Goal: Task Accomplishment & Management: Use online tool/utility

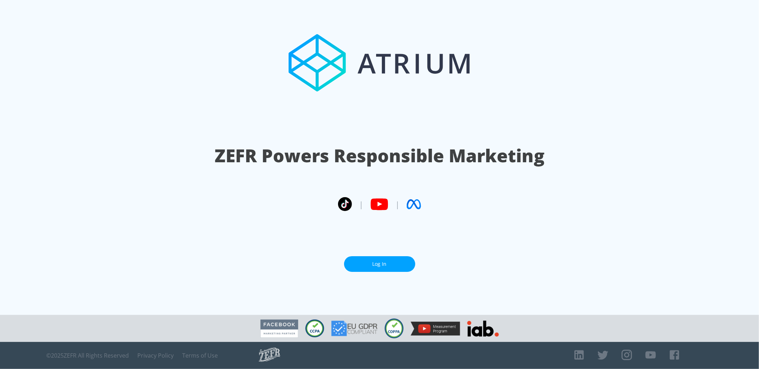
click at [383, 261] on link "Log In" at bounding box center [379, 264] width 71 height 16
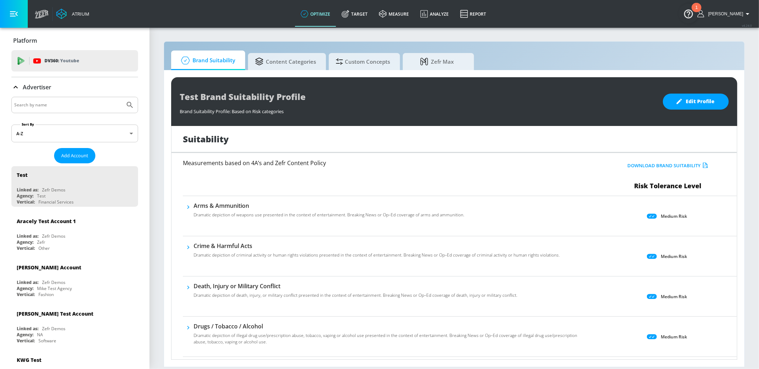
click at [62, 100] on input "Search by name" at bounding box center [68, 104] width 108 height 9
type input "s"
type input "mattel us"
click at [122, 97] on button "Submit Search" at bounding box center [130, 105] width 16 height 16
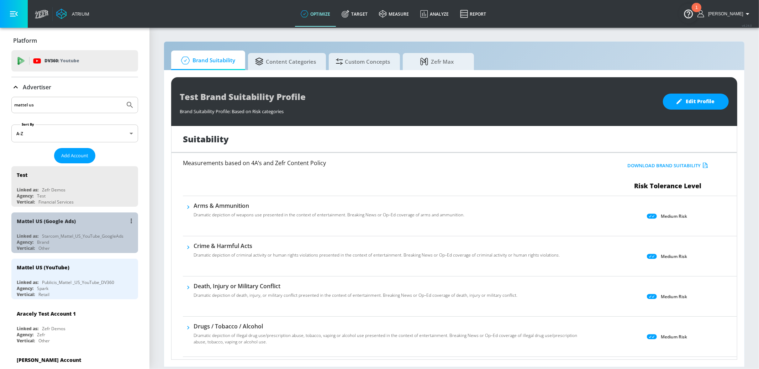
click at [93, 246] on div "Vertical: Other" at bounding box center [77, 248] width 120 height 6
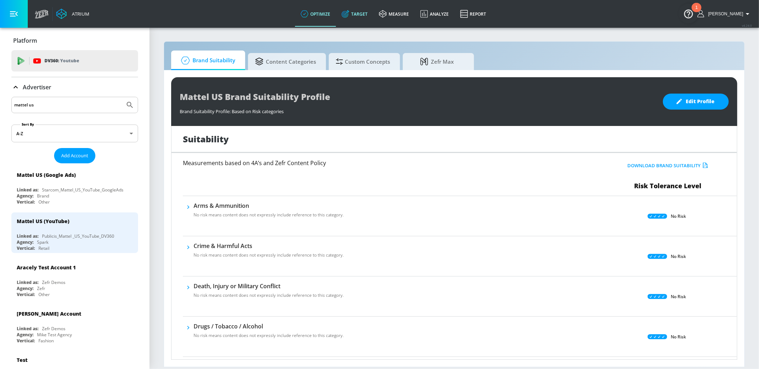
click at [370, 14] on link "Target" at bounding box center [354, 14] width 37 height 26
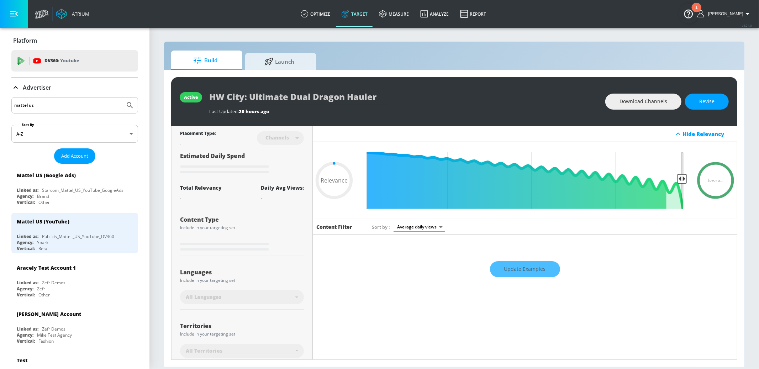
type input "0.05"
drag, startPoint x: 287, startPoint y: 61, endPoint x: 281, endPoint y: 61, distance: 6.1
click at [287, 61] on span "Launch" at bounding box center [279, 60] width 54 height 17
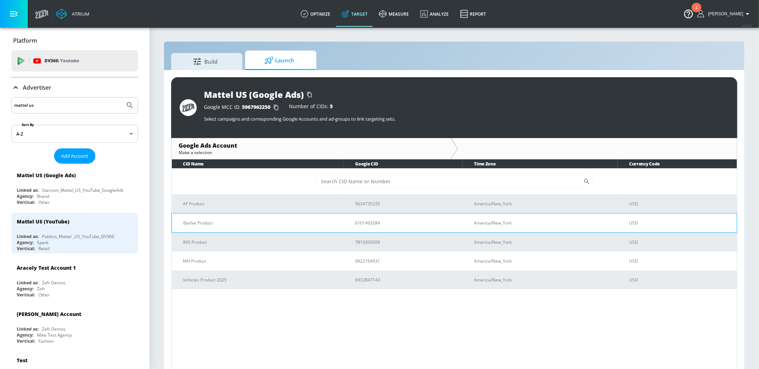
click at [223, 225] on p "Barbie Product" at bounding box center [260, 222] width 155 height 7
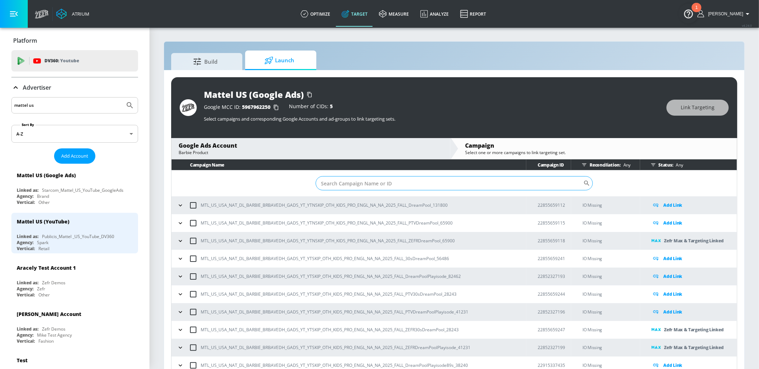
click at [336, 188] on input "Sort By" at bounding box center [450, 183] width 268 height 14
paste input "DreamPool"
drag, startPoint x: 349, startPoint y: 184, endPoint x: 318, endPoint y: 183, distance: 31.0
click at [318, 183] on input "DreamPool" at bounding box center [450, 183] width 268 height 14
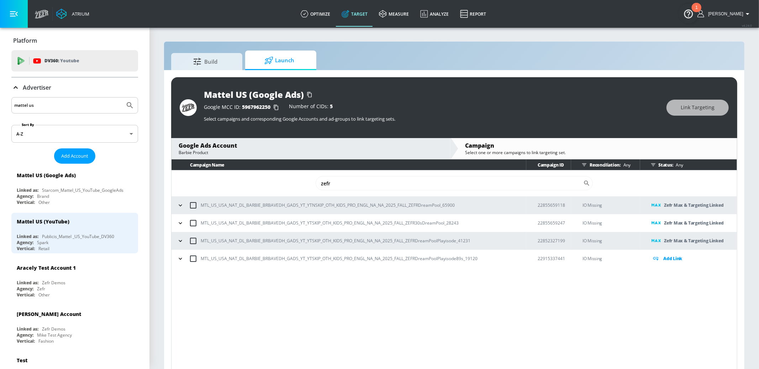
type input "zefr"
click at [184, 238] on icon "button" at bounding box center [180, 240] width 7 height 7
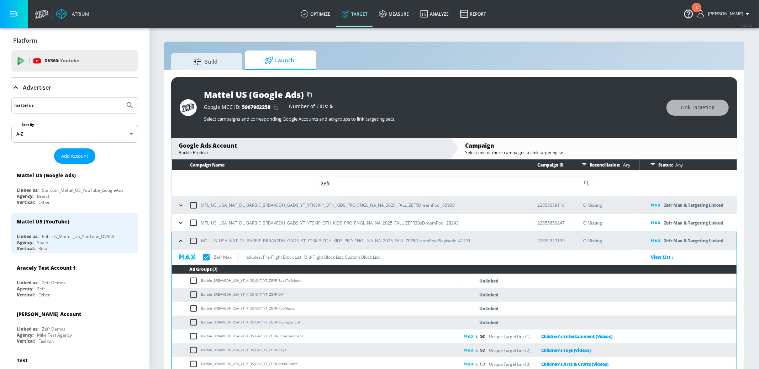
drag, startPoint x: 180, startPoint y: 225, endPoint x: 180, endPoint y: 216, distance: 8.5
click at [180, 225] on icon "button" at bounding box center [180, 222] width 7 height 7
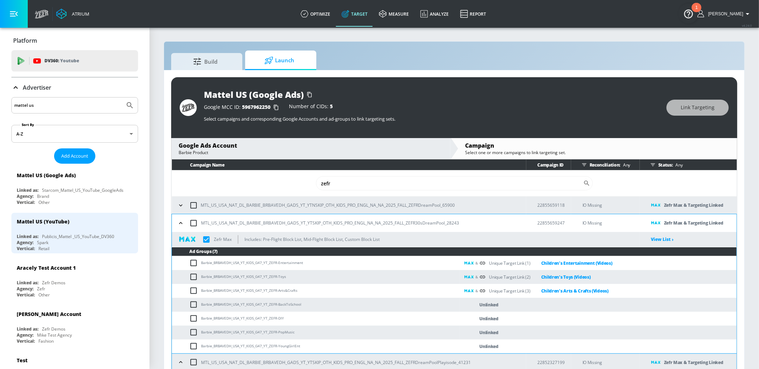
click at [181, 205] on icon "button" at bounding box center [180, 205] width 3 height 2
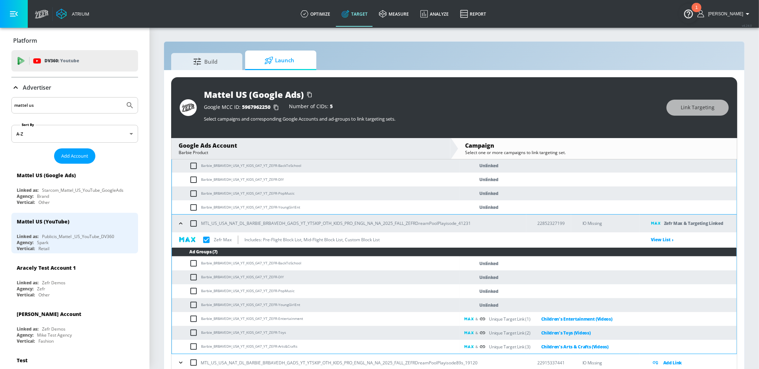
scroll to position [10, 0]
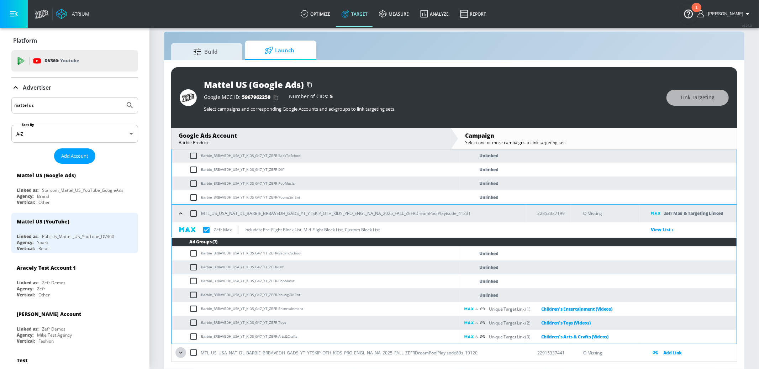
drag, startPoint x: 181, startPoint y: 351, endPoint x: 187, endPoint y: 346, distance: 7.6
click at [181, 351] on icon "button" at bounding box center [180, 352] width 7 height 7
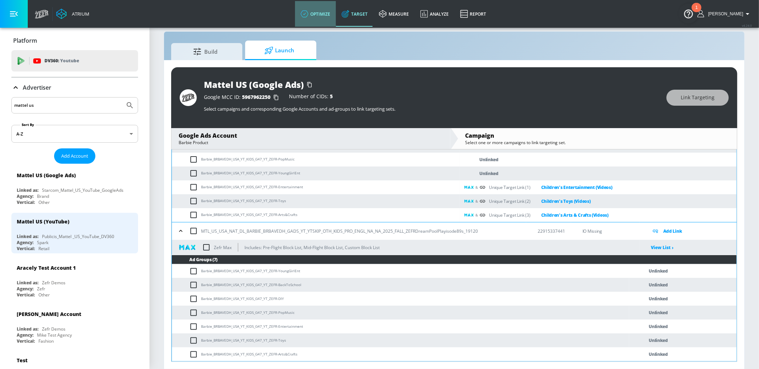
click at [324, 16] on link "optimize" at bounding box center [315, 14] width 41 height 26
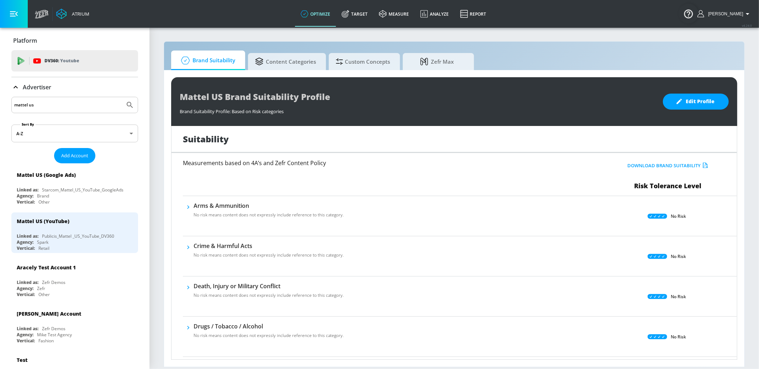
drag, startPoint x: 359, startPoint y: 17, endPoint x: 148, endPoint y: 176, distance: 263.4
click at [350, 17] on icon at bounding box center [346, 14] width 8 height 8
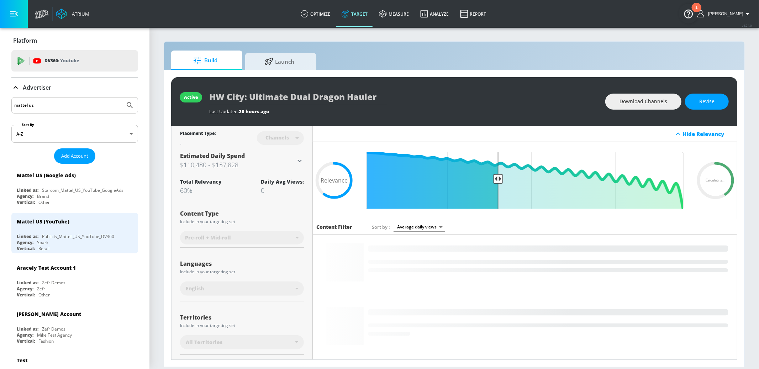
click at [16, 88] on icon at bounding box center [15, 87] width 9 height 9
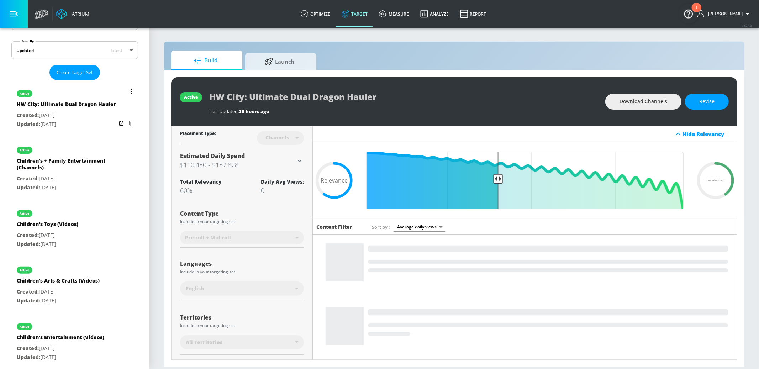
scroll to position [118, 0]
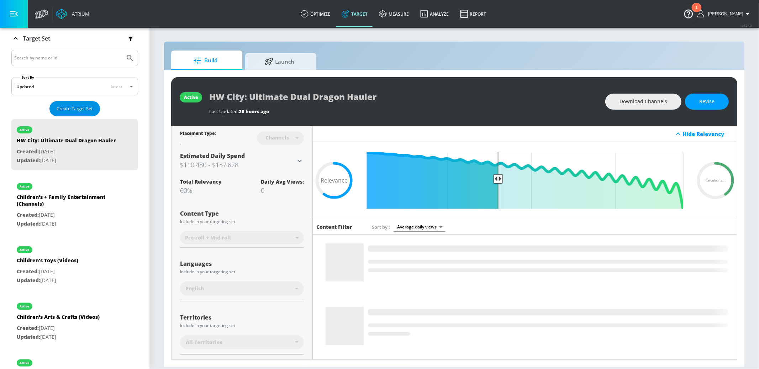
click at [72, 104] on button "Create Target Set" at bounding box center [74, 108] width 51 height 15
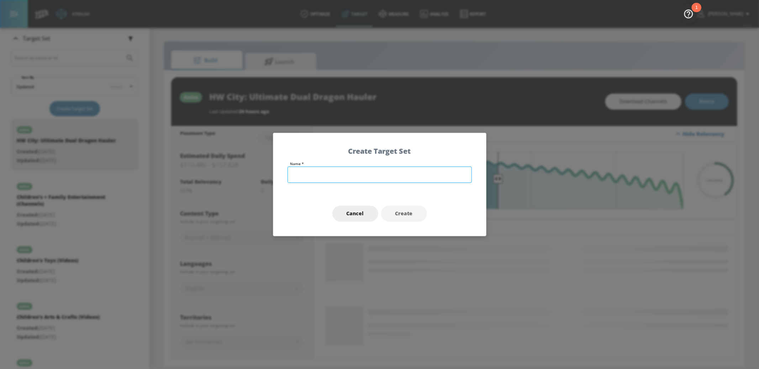
click at [305, 174] on input "text" at bounding box center [380, 175] width 184 height 16
drag, startPoint x: 316, startPoint y: 176, endPoint x: 343, endPoint y: 174, distance: 27.1
click at [343, 174] on input "DIY & Crafts" at bounding box center [380, 175] width 184 height 16
type input "DIY"
drag, startPoint x: 363, startPoint y: 213, endPoint x: 337, endPoint y: 214, distance: 25.7
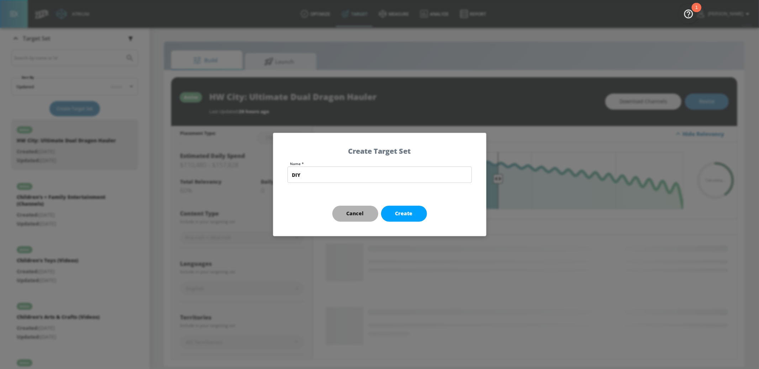
click at [363, 213] on span "Cancel" at bounding box center [355, 213] width 17 height 9
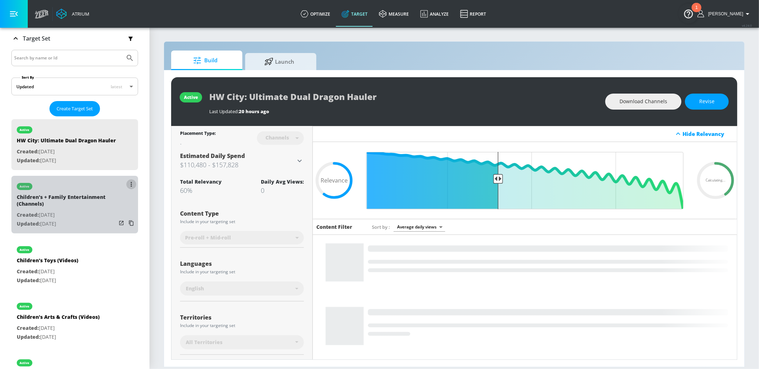
click at [131, 182] on icon "list of Target Set" at bounding box center [131, 184] width 1 height 5
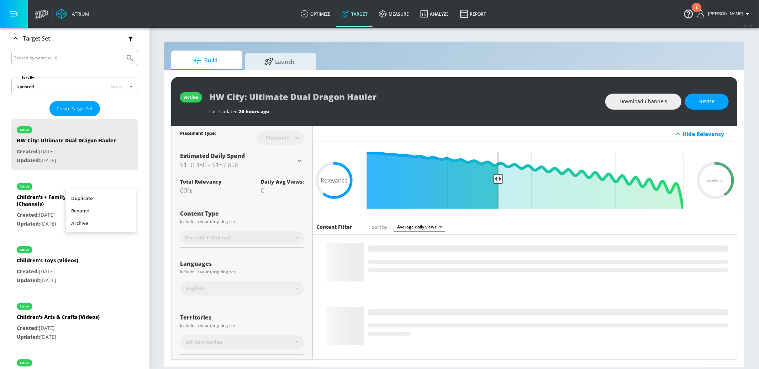
click at [132, 181] on div at bounding box center [379, 184] width 759 height 369
click at [129, 304] on button "list of Target Set" at bounding box center [131, 304] width 10 height 10
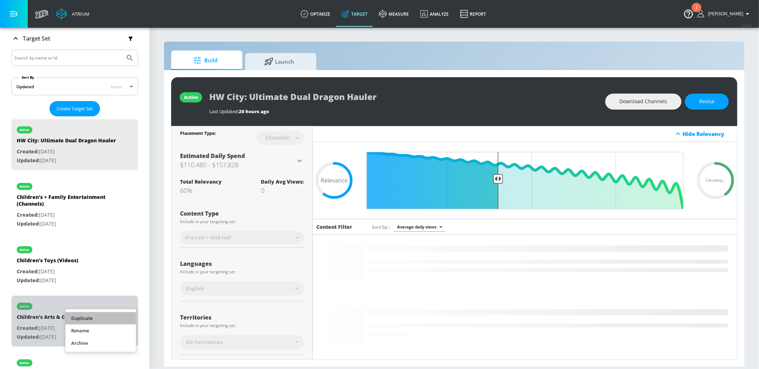
click at [121, 319] on li "Duplicate" at bounding box center [101, 318] width 71 height 12
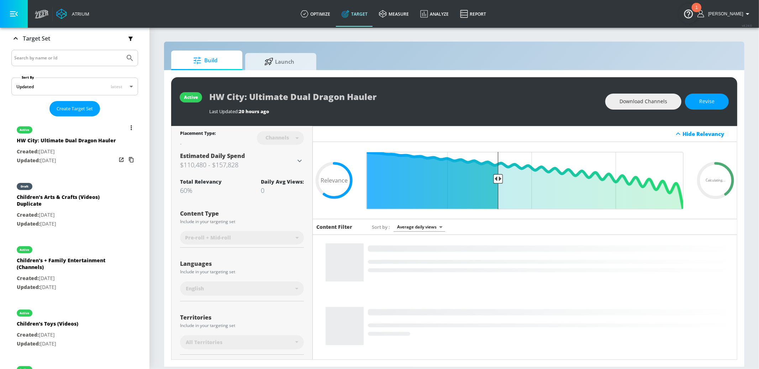
click at [96, 221] on p "Updated: [DATE]" at bounding box center [67, 224] width 100 height 9
type input "Children's Arts & Crafts (Videos) Duplicate"
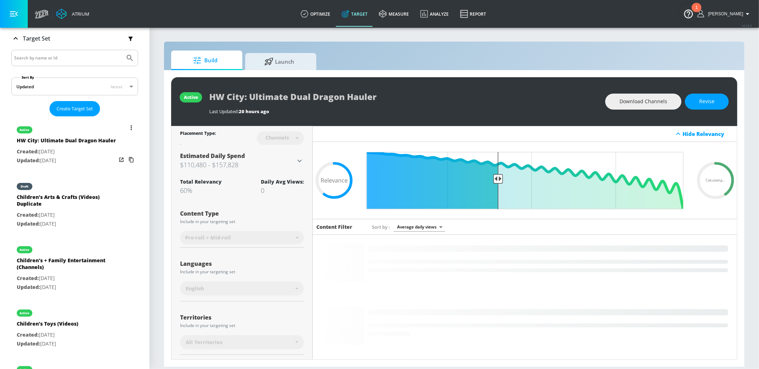
type input "videos"
type input "0.05"
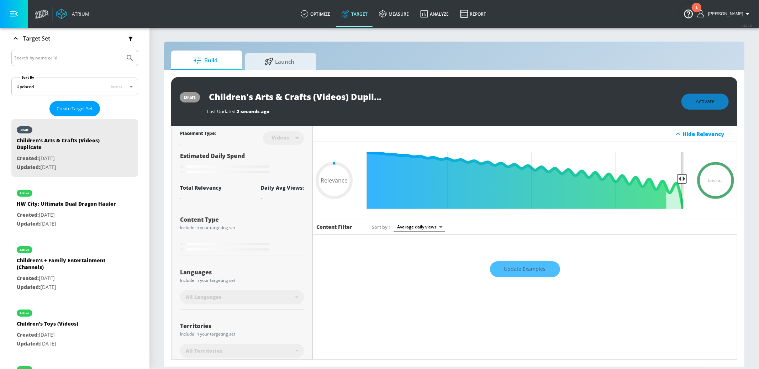
scroll to position [0, 11]
drag, startPoint x: 350, startPoint y: 96, endPoint x: 438, endPoint y: 98, distance: 88.0
click at [459, 98] on div "Children's Arts & Crafts (Videos) Duplicate" at bounding box center [441, 97] width 468 height 16
type input "Children's Arts & Crafts (Videos)"
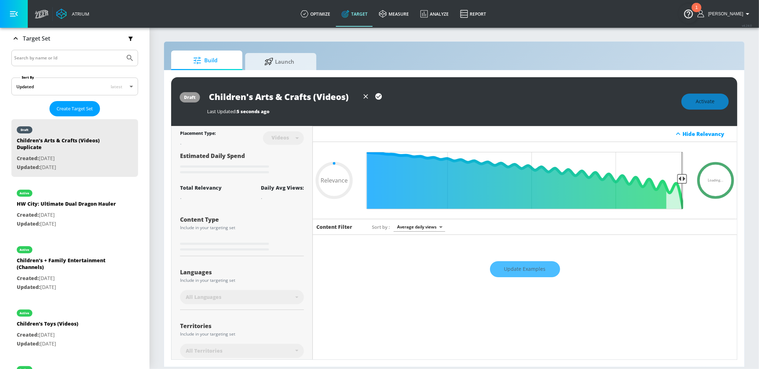
type input "0.65"
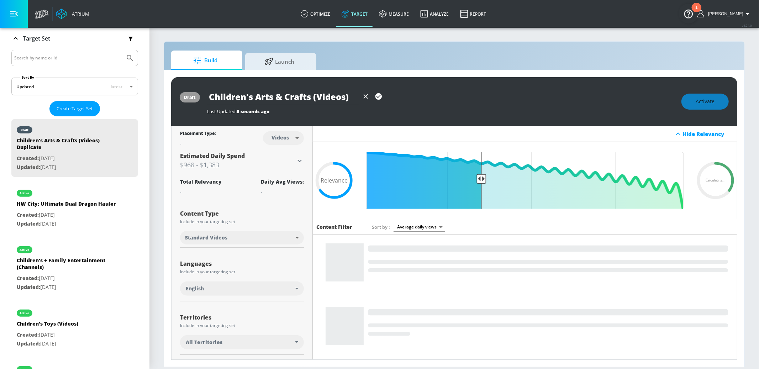
drag, startPoint x: 312, startPoint y: 96, endPoint x: 156, endPoint y: 97, distance: 155.2
click at [156, 97] on section "Build Launch draft Children's Arts & Crafts (Videos) Last Updated: 6 seconds ag…" at bounding box center [455, 198] width 610 height 342
type input "DIY (Videos)"
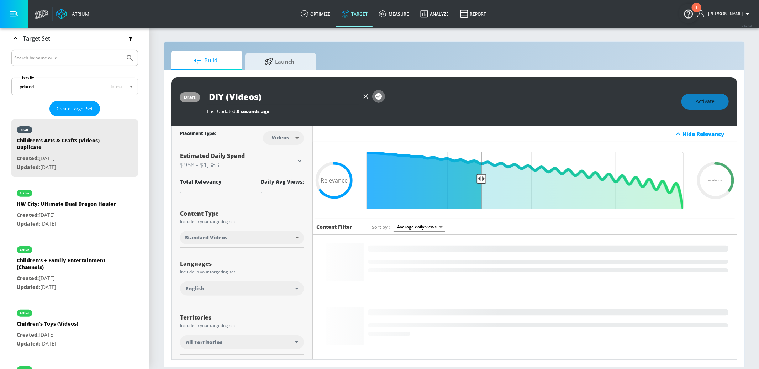
click at [378, 96] on icon "button" at bounding box center [379, 96] width 6 height 6
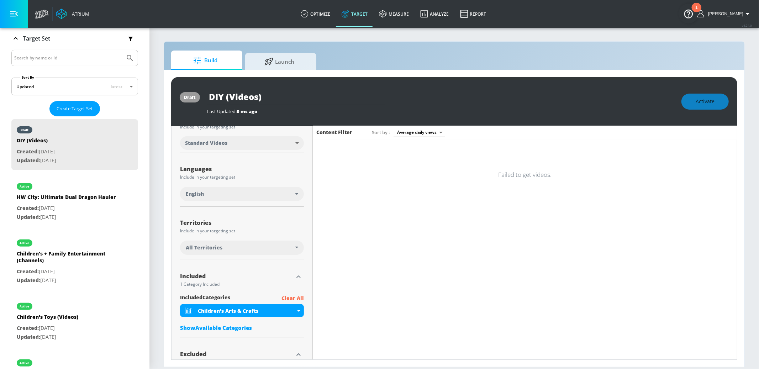
scroll to position [187, 0]
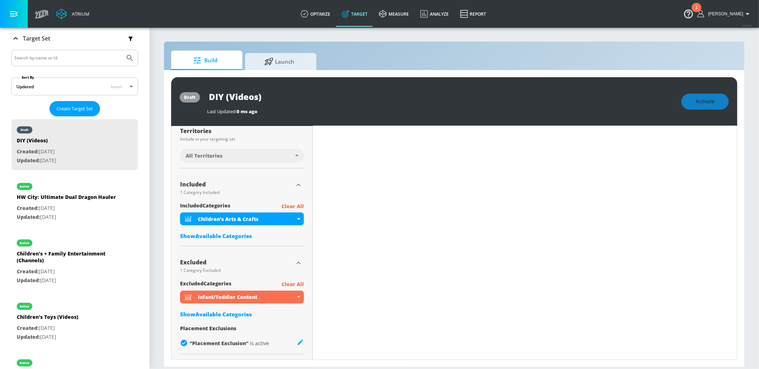
click at [299, 206] on p "Clear All" at bounding box center [293, 206] width 22 height 9
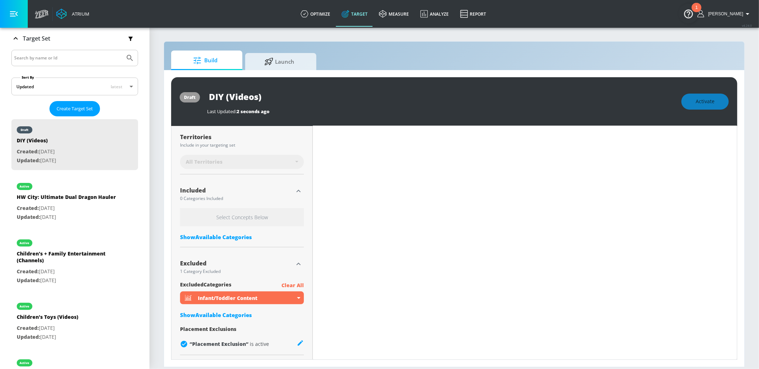
scroll to position [187, 0]
click at [249, 234] on div "Show Available Categories" at bounding box center [242, 236] width 124 height 7
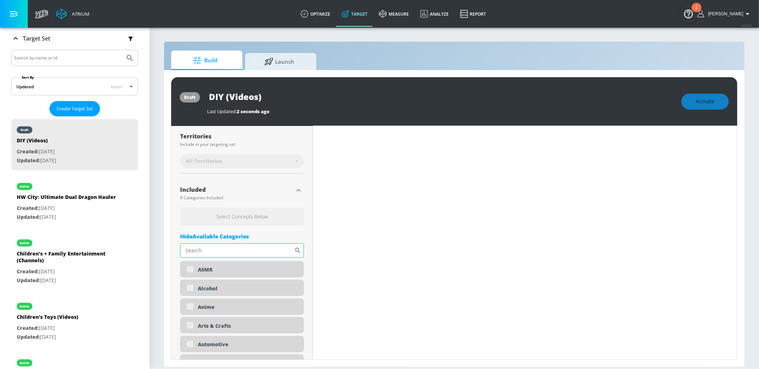
click at [232, 251] on input "Sort By" at bounding box center [237, 251] width 114 height 14
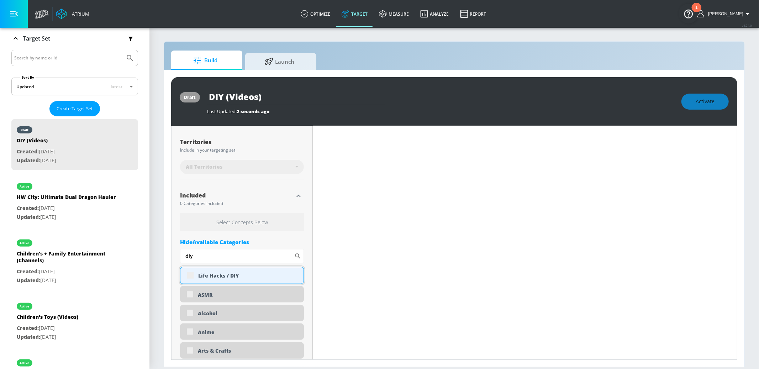
scroll to position [180, 0]
type input "diy"
click at [193, 276] on div "Life Hacks / DIY" at bounding box center [242, 276] width 124 height 17
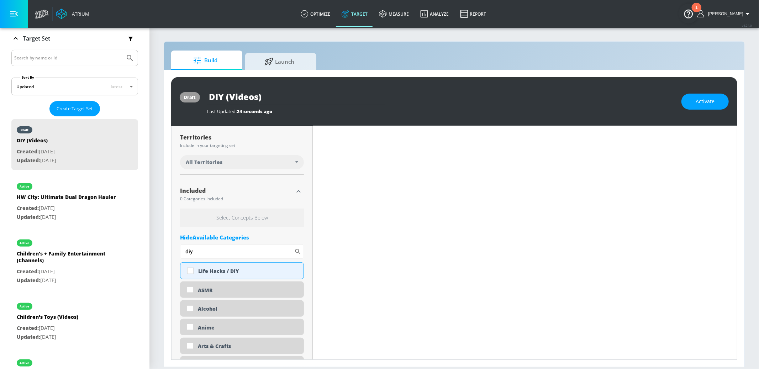
scroll to position [175, 0]
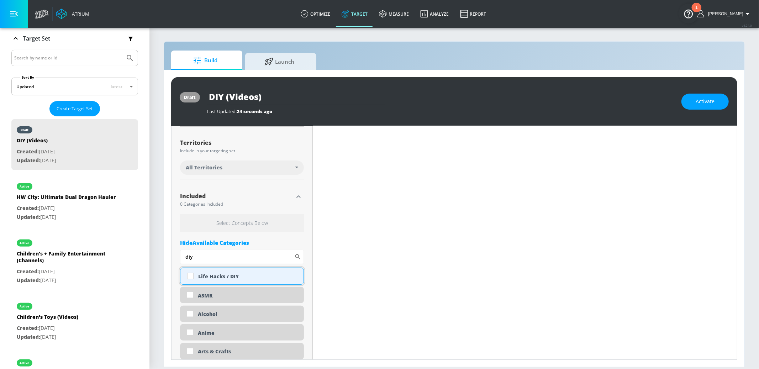
click at [203, 275] on div "Life Hacks / DIY" at bounding box center [248, 276] width 100 height 7
checkbox input "true"
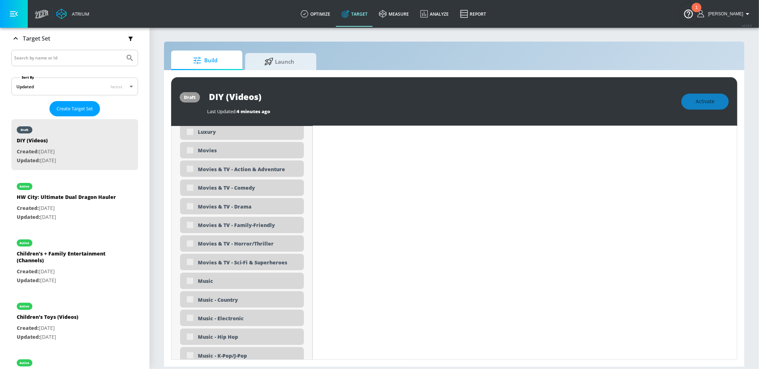
scroll to position [2206, 0]
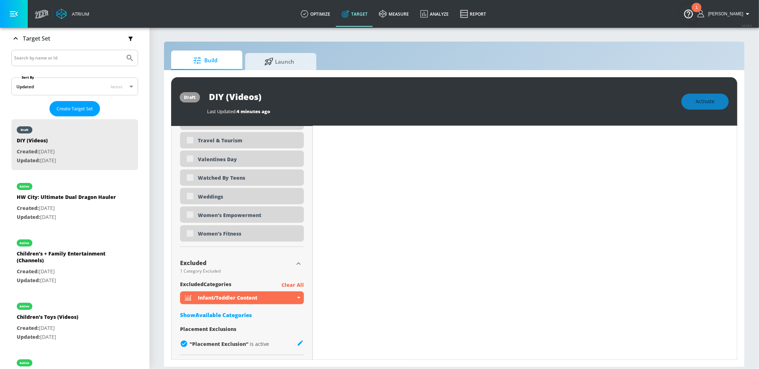
click at [219, 314] on div "Show Available Categories" at bounding box center [242, 315] width 124 height 7
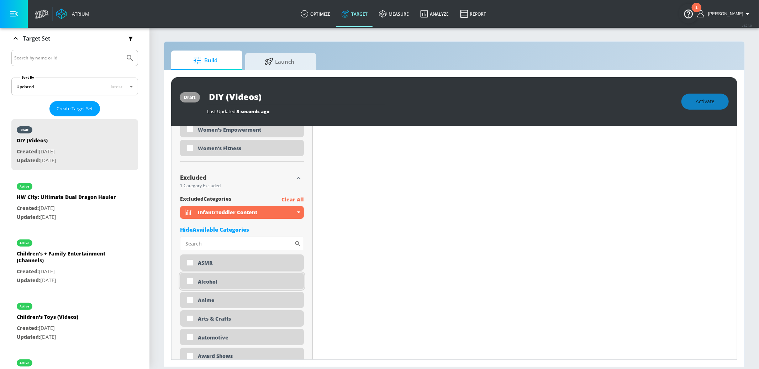
scroll to position [2280, 0]
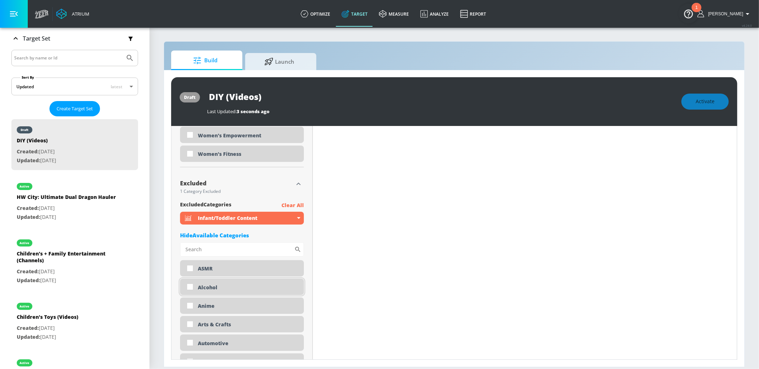
click at [205, 287] on div "Alcohol" at bounding box center [248, 287] width 101 height 7
checkbox input "true"
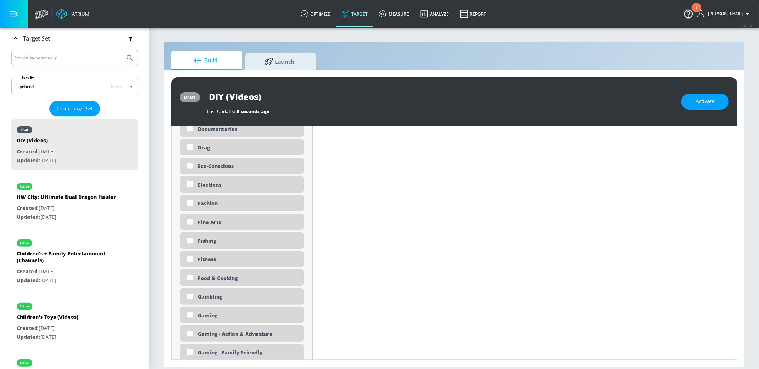
scroll to position [2870, 0]
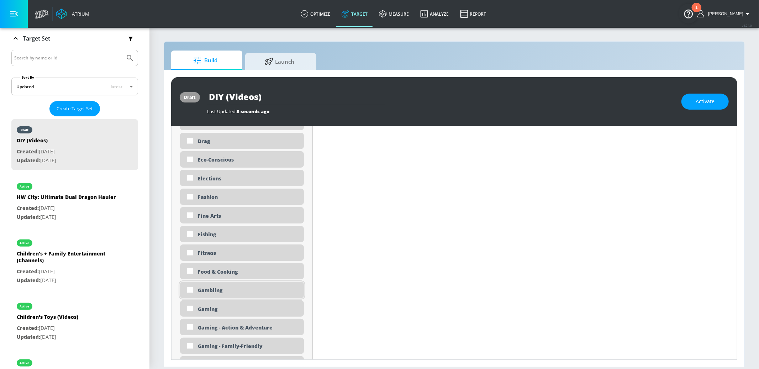
click at [236, 289] on div "Gambling" at bounding box center [248, 290] width 101 height 7
checkbox input "true"
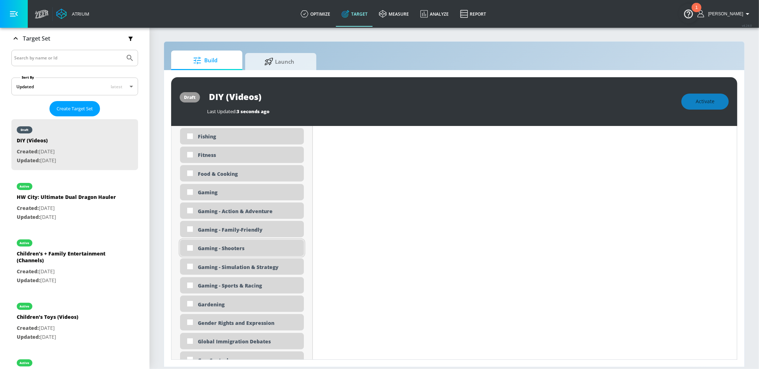
scroll to position [2958, 0]
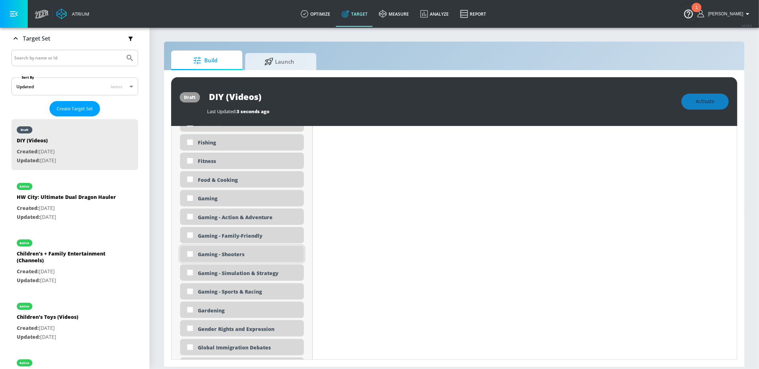
click at [249, 254] on div "Gaming - Shooters" at bounding box center [248, 254] width 101 height 7
checkbox input "true"
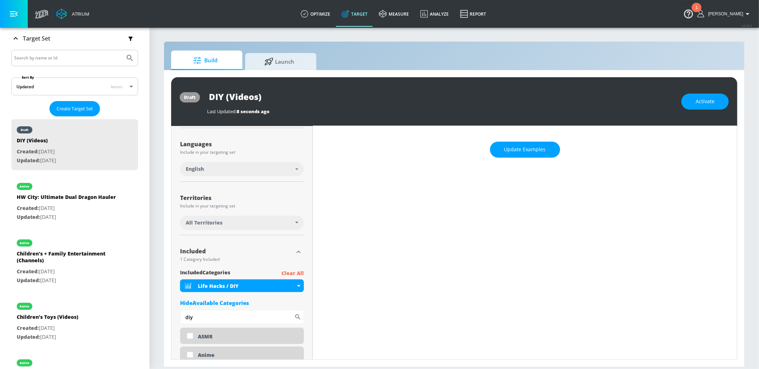
scroll to position [0, 0]
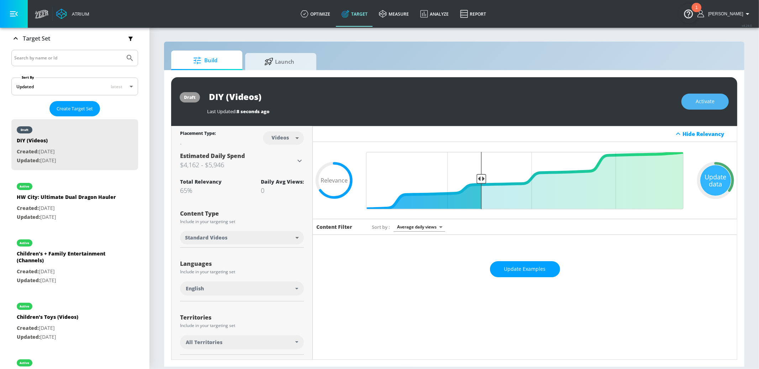
click at [710, 99] on span "Activate" at bounding box center [705, 101] width 19 height 9
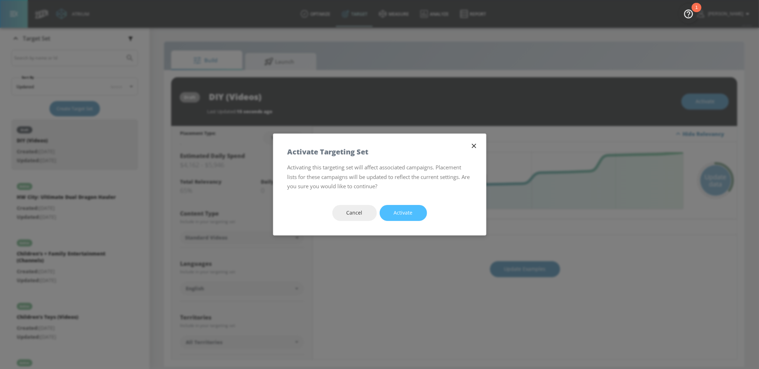
click at [399, 216] on span "Activate" at bounding box center [403, 213] width 19 height 9
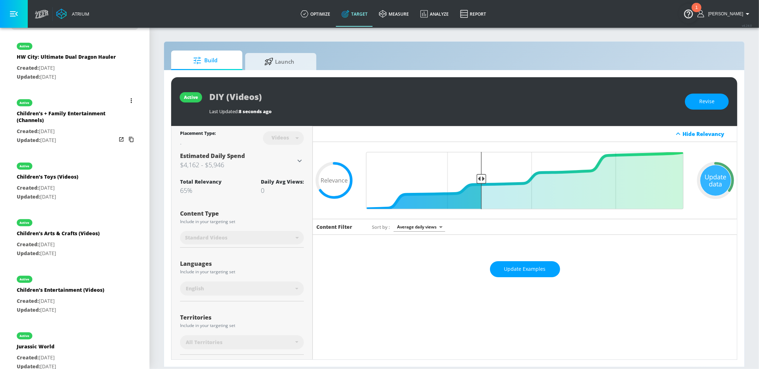
scroll to position [159, 0]
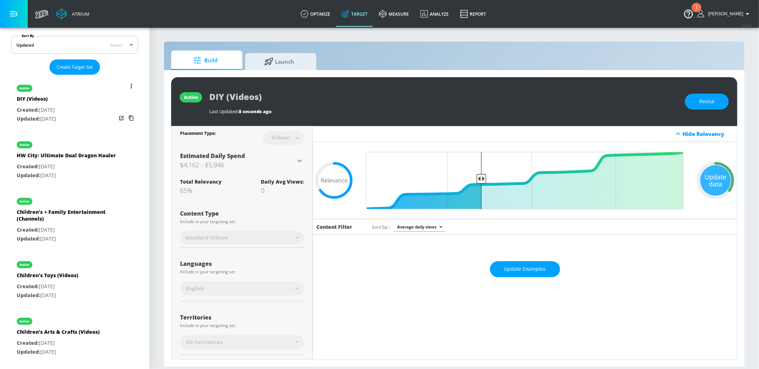
click at [129, 87] on button "list of Target Set" at bounding box center [131, 86] width 10 height 10
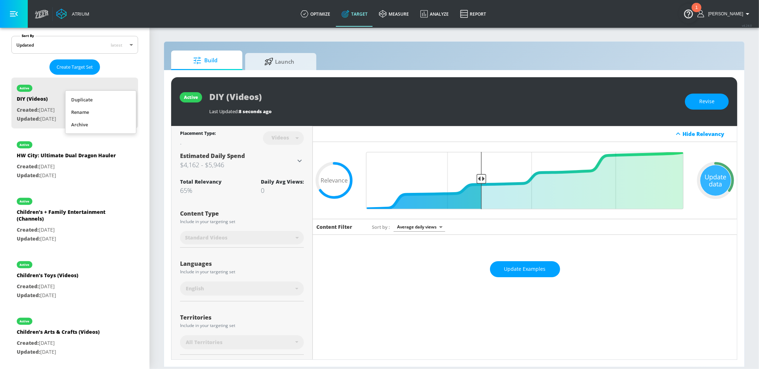
click at [113, 98] on li "Duplicate" at bounding box center [101, 100] width 71 height 12
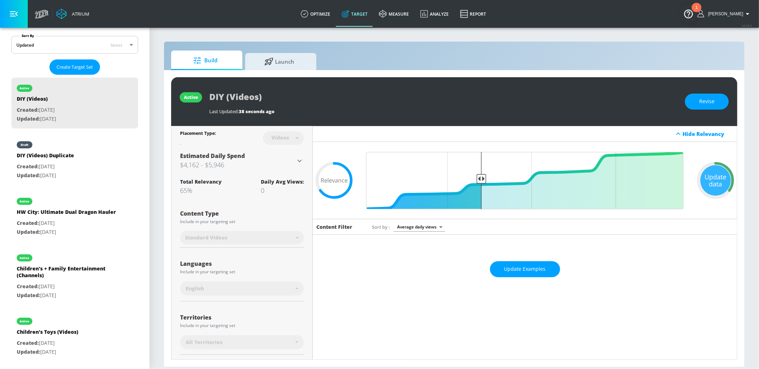
drag, startPoint x: 68, startPoint y: 167, endPoint x: 228, endPoint y: 123, distance: 165.9
click at [68, 167] on p "Created: [DATE]" at bounding box center [45, 166] width 57 height 9
type input "DIY (Videos) Duplicate"
type input "0.05"
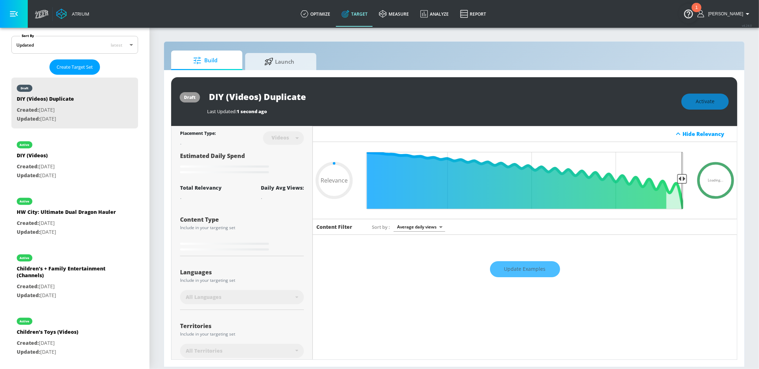
drag, startPoint x: 345, startPoint y: 96, endPoint x: 0, endPoint y: 92, distance: 344.7
click at [0, 92] on div "Atrium optimize Target measure Analyze Report optimize Target measure Analyze R…" at bounding box center [379, 184] width 759 height 369
type input "B"
type input "0.05"
type input "Ba"
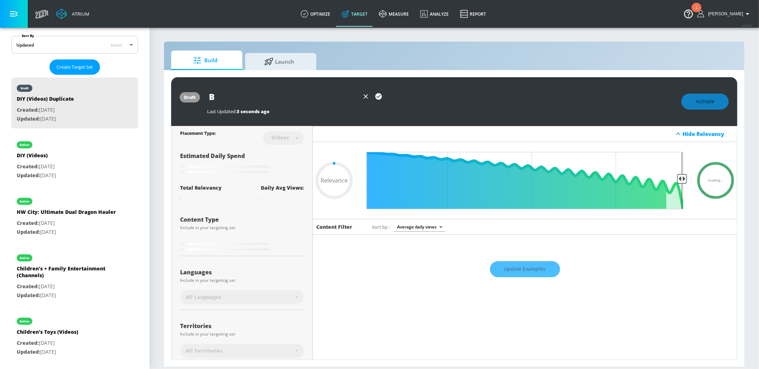
type input "0.05"
type input "Bac"
type input "0.05"
type input "Back"
type input "0.05"
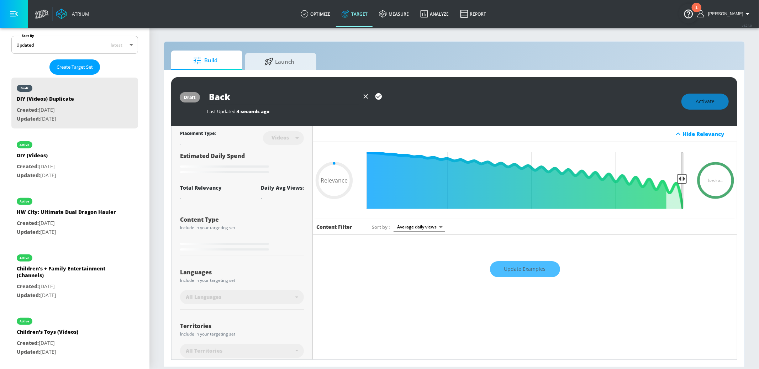
type input "Back"
type input "0.05"
type input "Back t"
type input "0.05"
type input "Back to"
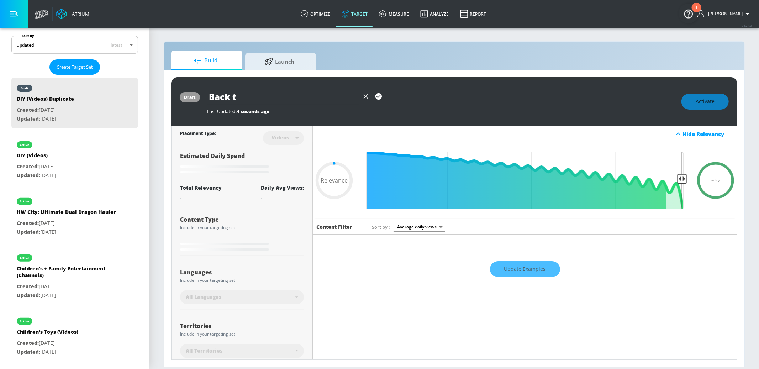
type input "0.05"
type input "Back to"
type input "0.05"
type input "Back to S"
type input "0.05"
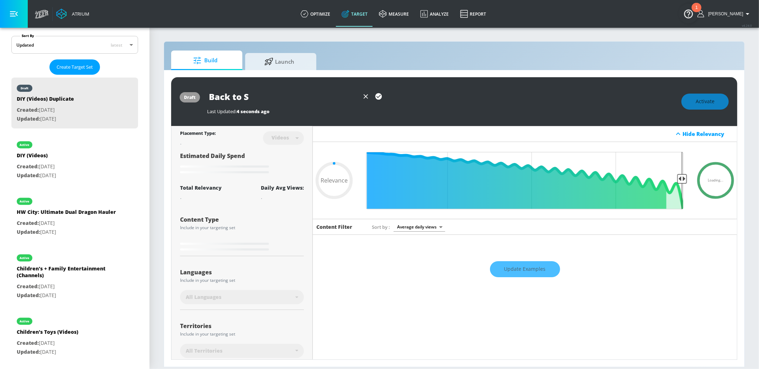
type input "Back to Sc"
type input "0.05"
type input "Back to Sch"
type input "0.05"
type input "Back to Scho"
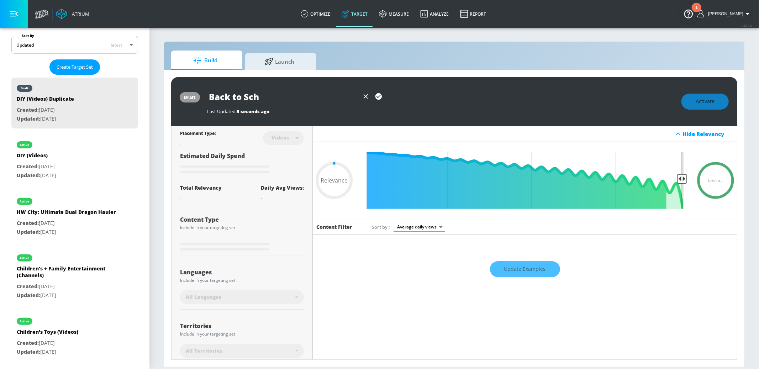
type input "0.05"
type input "Back to Schoo"
type input "0.05"
type input "Back to School"
type input "0.05"
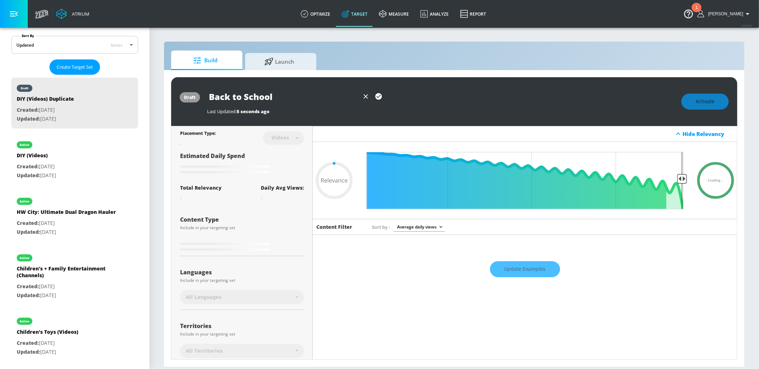
type input "Back to School"
type input "0.05"
type input "Back to School ("
type input "0.05"
type input "Back to School (V"
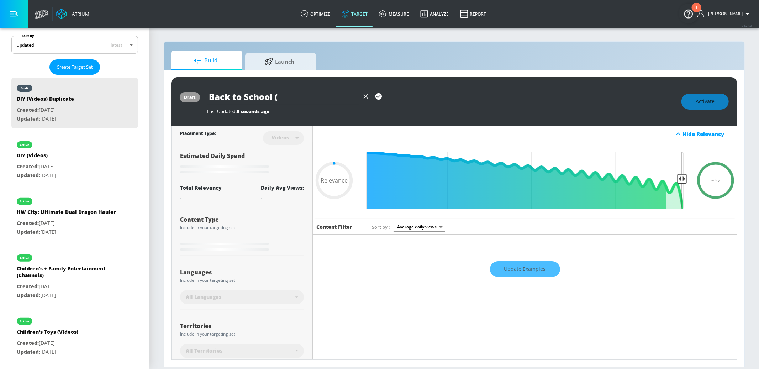
type input "0.05"
type input "Back to School (Vid"
type input "0.65"
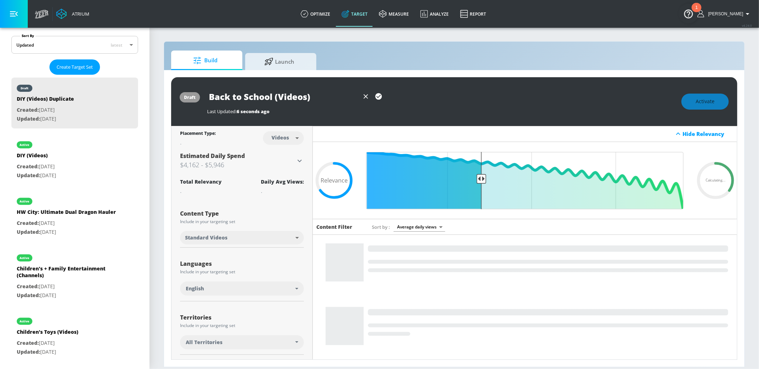
type input "Back to School (Videos)"
click at [380, 96] on icon "button" at bounding box center [379, 96] width 6 height 6
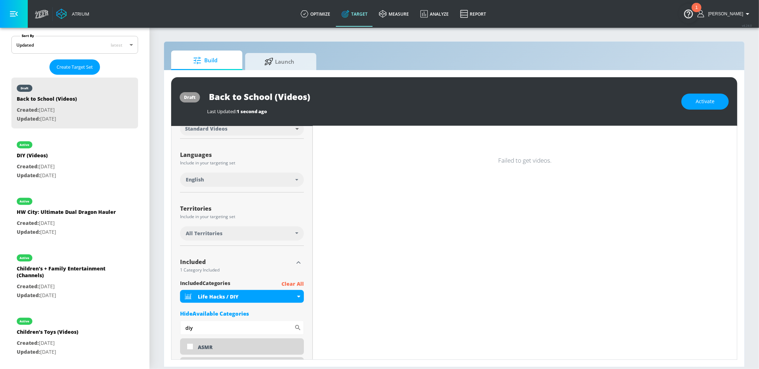
click at [294, 284] on p "Clear All" at bounding box center [293, 284] width 22 height 9
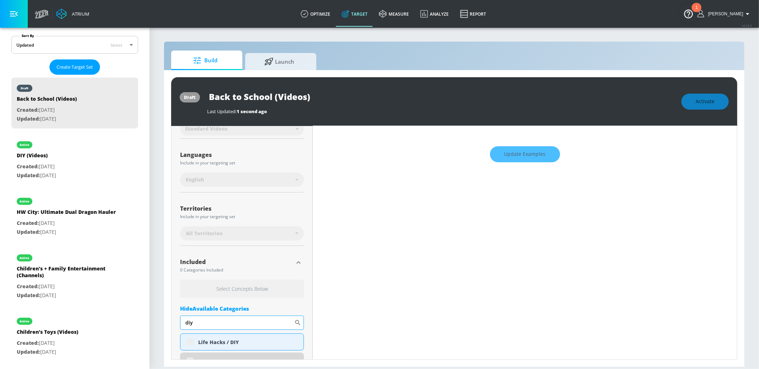
click at [207, 325] on input "diy" at bounding box center [237, 323] width 114 height 14
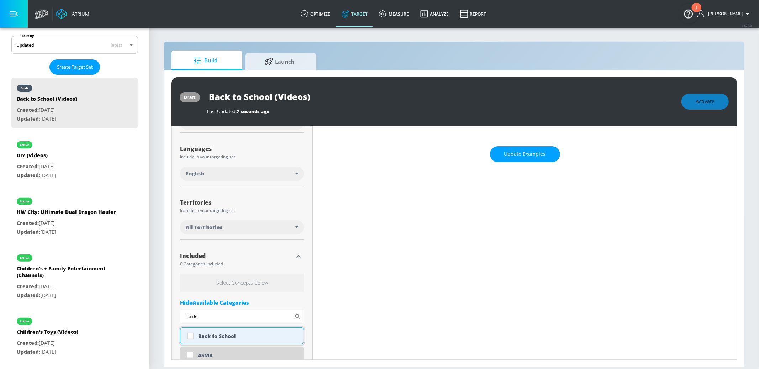
scroll to position [109, 0]
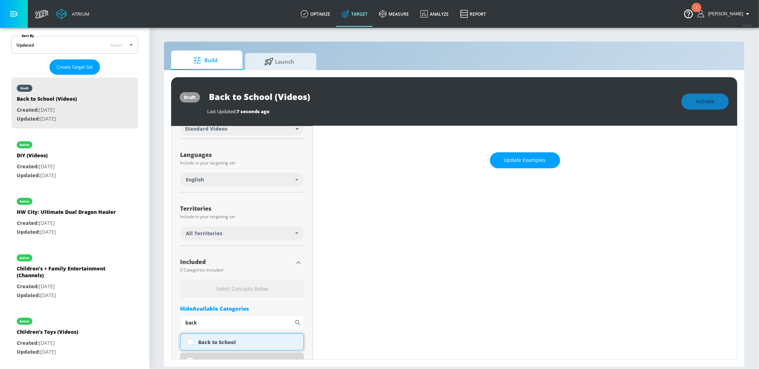
type input "back"
click at [216, 340] on div "Back to School" at bounding box center [248, 342] width 100 height 7
checkbox input "true"
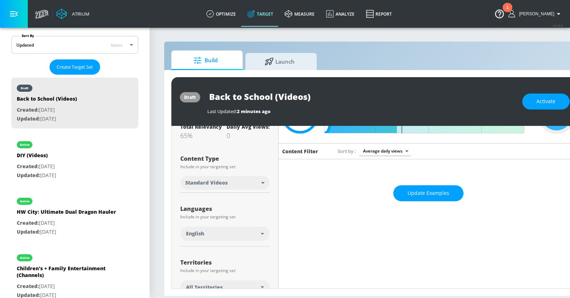
scroll to position [0, 0]
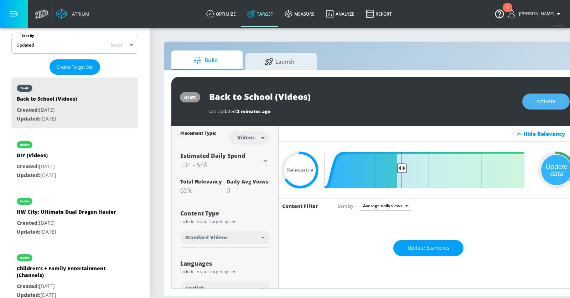
click at [548, 103] on span "Activate" at bounding box center [545, 101] width 19 height 9
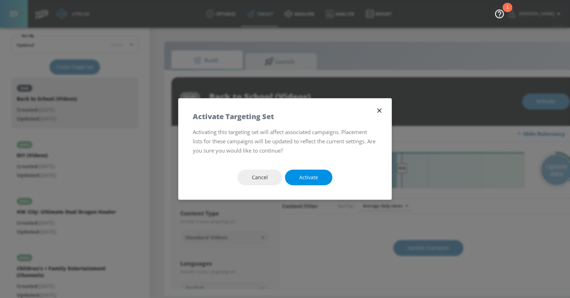
click at [318, 177] on button "Activate" at bounding box center [308, 178] width 47 height 16
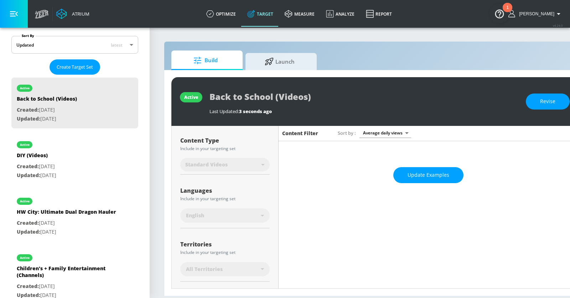
scroll to position [54, 0]
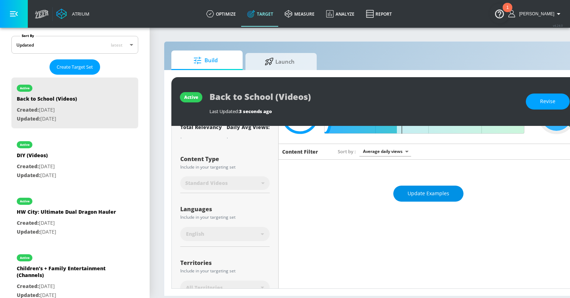
click at [413, 189] on span "Update Examples" at bounding box center [428, 193] width 42 height 9
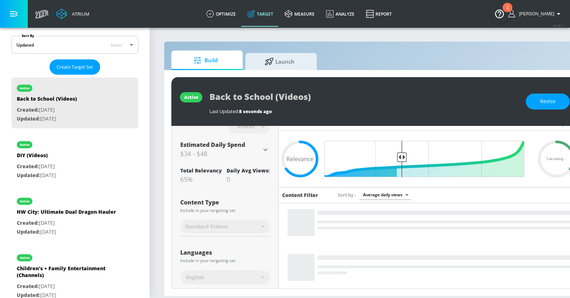
scroll to position [0, 0]
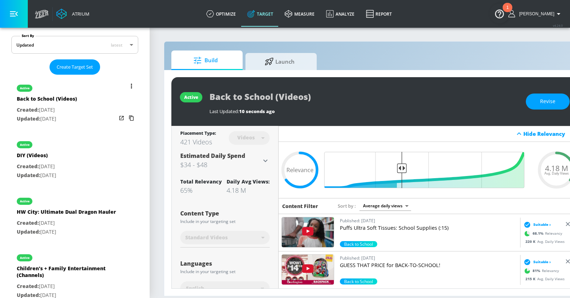
click at [133, 83] on button "list of Target Set" at bounding box center [131, 86] width 10 height 10
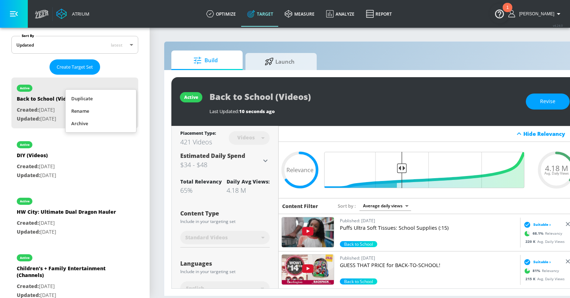
click at [111, 97] on li "Duplicate" at bounding box center [101, 99] width 71 height 12
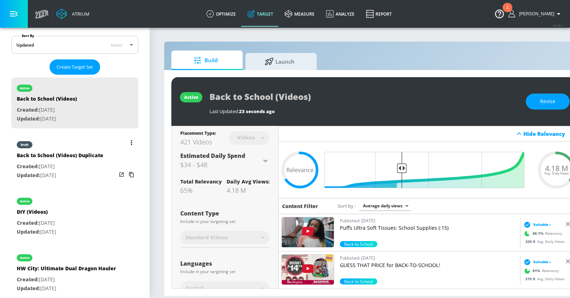
click at [92, 162] on p "Created: [DATE]" at bounding box center [60, 166] width 87 height 9
type input "Back to School (Videos) Duplicate"
type input "0.05"
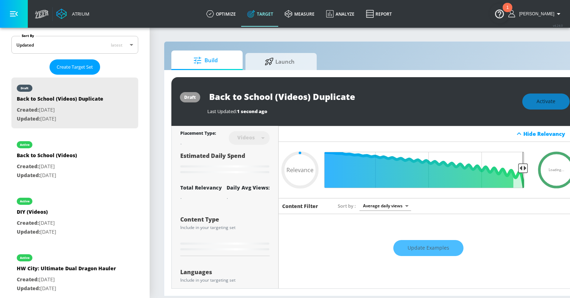
drag, startPoint x: 275, startPoint y: 96, endPoint x: 200, endPoint y: 93, distance: 74.1
click at [200, 92] on div "draft Back to School (Videos) Duplicate Last Updated: 1 second ago Activate" at bounding box center [374, 101] width 407 height 49
type input "P(Videos) Duplicate"
type input "0.05"
type input "Po(Videos) Duplicate"
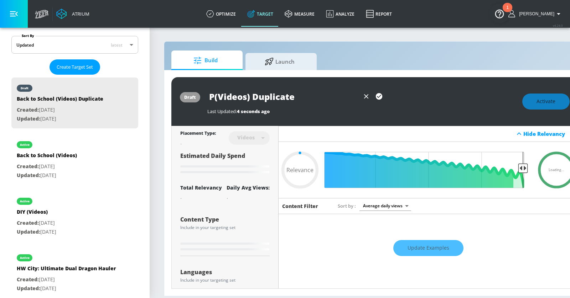
type input "0.05"
type input "Pop(Videos) Duplicate"
type input "0.05"
type input "Pop (Videos) Duplicate"
type input "0.05"
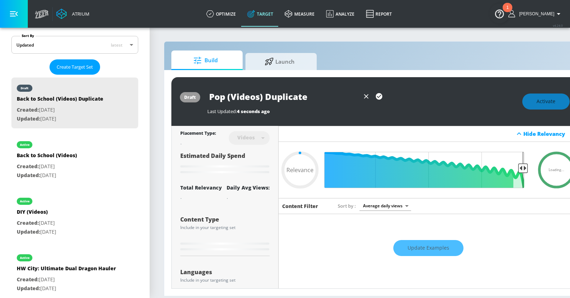
type input "Pop M(Videos) Duplicate"
type input "0.05"
type input "Pop Mu(Videos) Duplicate"
type input "0.05"
type input "Pop Mus(Videos) Duplicate"
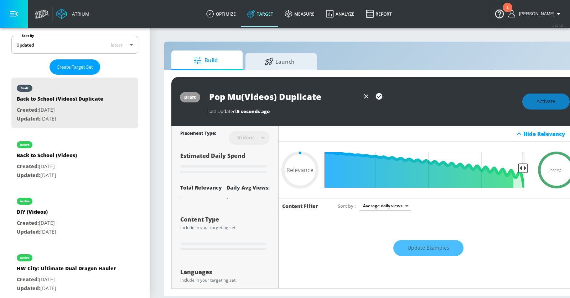
type input "0.05"
type input "Pop Musi(Videos) Duplicate"
type input "0.05"
type input "Pop Music(Videos) Duplicate"
type input "0.05"
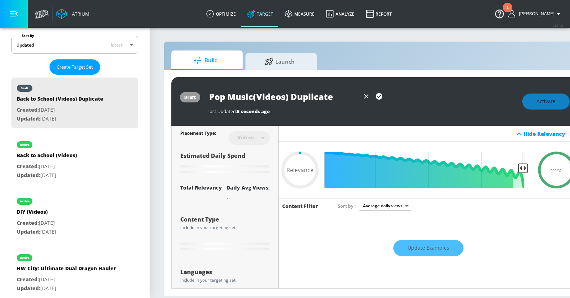
type input "Pop Music (Videos) Duplicate"
type input "0.05"
click at [306, 96] on input "Pop Music (Videos) Duplicate" at bounding box center [283, 97] width 152 height 16
type input "Pop Music (Videos)"
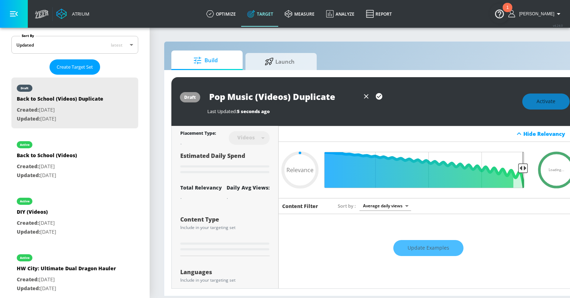
type input "0.05"
type input "Pop Music (Videos)"
click at [376, 95] on icon "button" at bounding box center [379, 96] width 6 height 6
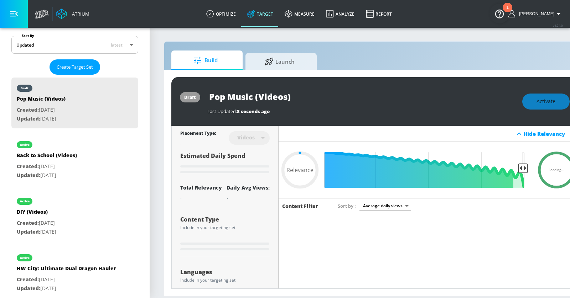
type input "0.05"
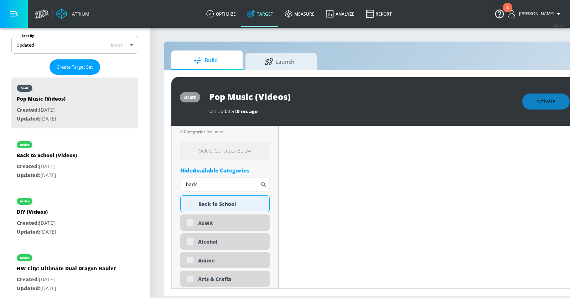
scroll to position [262, 0]
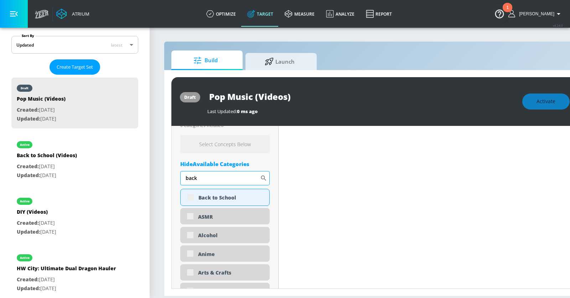
click at [223, 177] on input "back" at bounding box center [220, 178] width 80 height 14
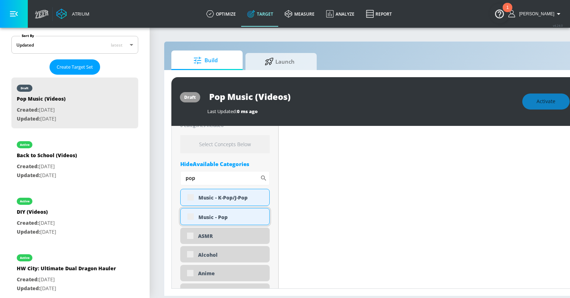
type input "pop"
click at [190, 214] on div "Music - Pop" at bounding box center [224, 216] width 89 height 17
type input "Back to School (Videos) Duplicate"
type input "0.65"
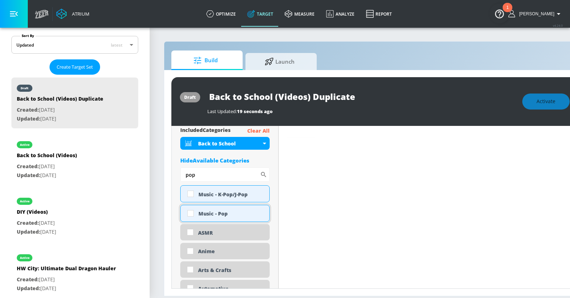
scroll to position [254, 0]
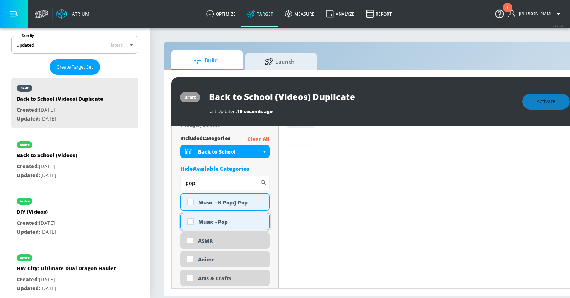
click at [190, 215] on input "checkbox" at bounding box center [190, 221] width 13 height 13
checkbox input "true"
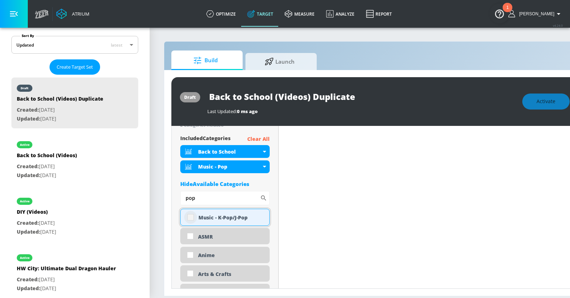
click at [190, 214] on input "checkbox" at bounding box center [190, 217] width 13 height 13
checkbox input "true"
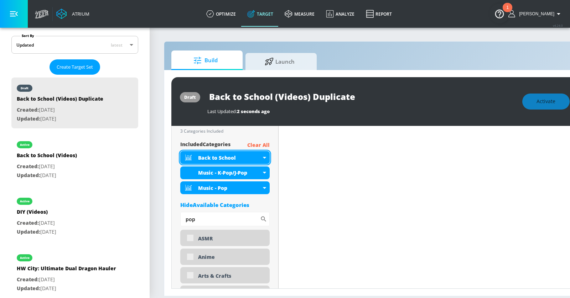
scroll to position [260, 0]
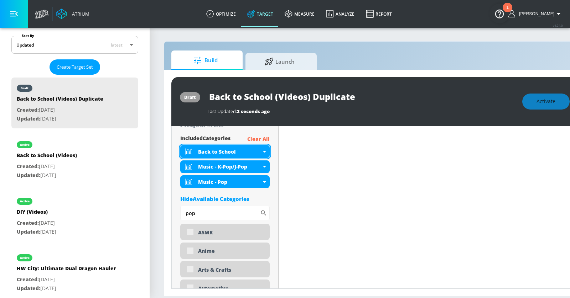
click at [264, 152] on div "Back to School" at bounding box center [224, 151] width 89 height 13
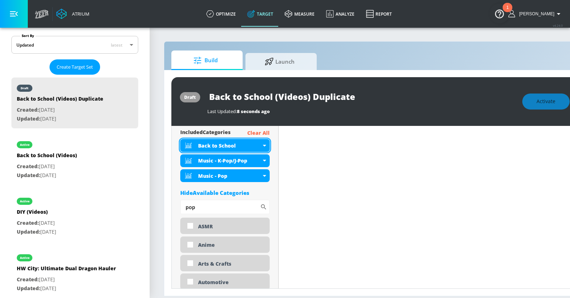
scroll to position [254, 0]
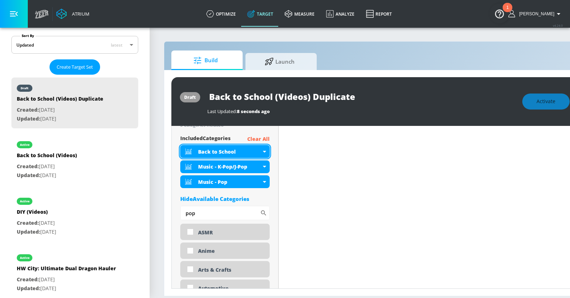
click at [265, 151] on icon at bounding box center [264, 152] width 3 height 2
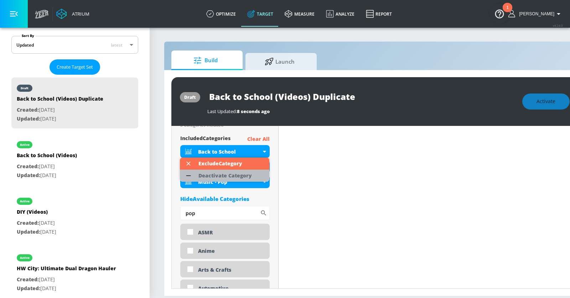
click at [244, 178] on div "Deactivate Category" at bounding box center [224, 175] width 53 height 5
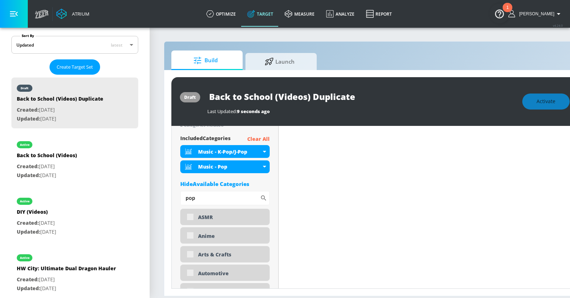
drag, startPoint x: 313, startPoint y: 96, endPoint x: 358, endPoint y: 94, distance: 45.3
click at [358, 94] on input "Back to School (Videos) Duplicate" at bounding box center [296, 97] width 178 height 16
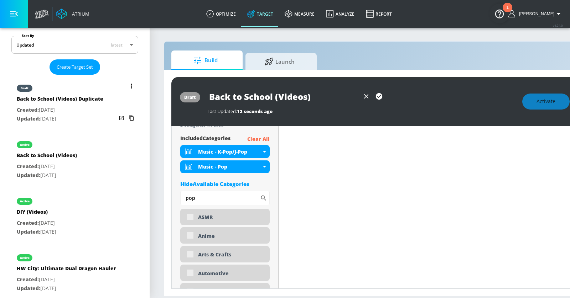
drag, startPoint x: 273, startPoint y: 96, endPoint x: 120, endPoint y: 88, distance: 152.7
click at [120, 88] on div "Atrium optimize Target measure Analyze Report optimize Target measure Analyze R…" at bounding box center [285, 149] width 570 height 298
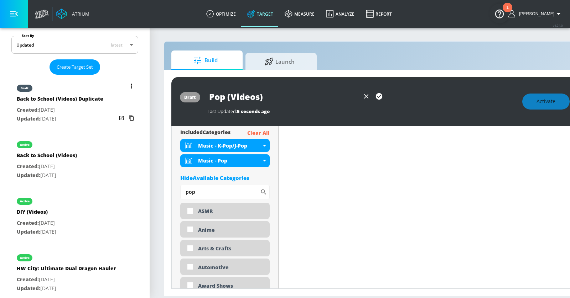
scroll to position [254, 0]
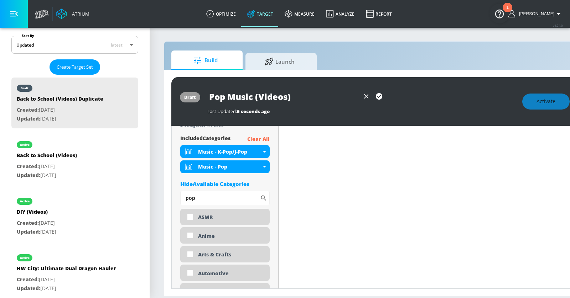
click at [379, 95] on icon "button" at bounding box center [379, 96] width 6 height 6
type input "Pop Music (Videos)"
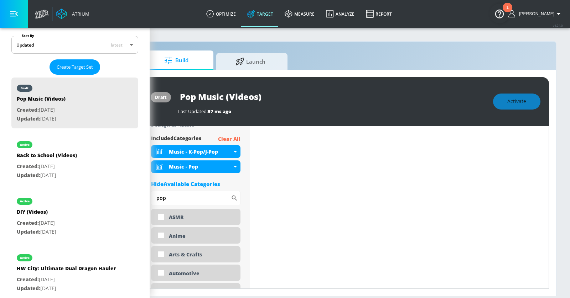
click at [522, 97] on div "Activate" at bounding box center [516, 102] width 47 height 16
click at [517, 100] on div "Activate" at bounding box center [516, 102] width 47 height 16
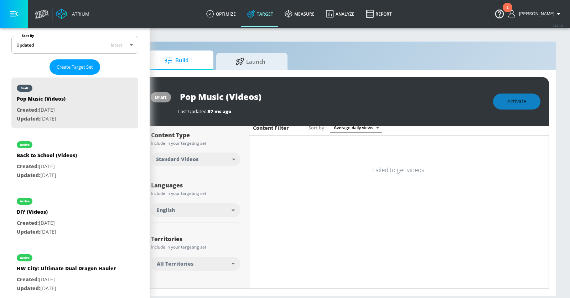
scroll to position [77, 0]
click at [229, 210] on div "English" at bounding box center [194, 211] width 75 height 7
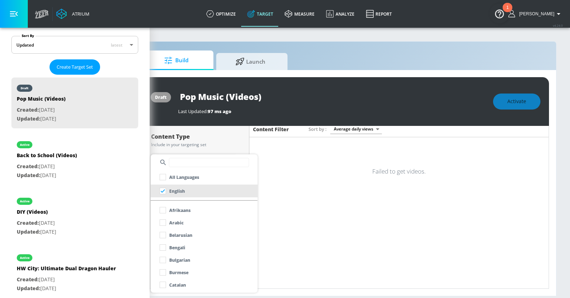
click at [293, 202] on div at bounding box center [285, 149] width 570 height 298
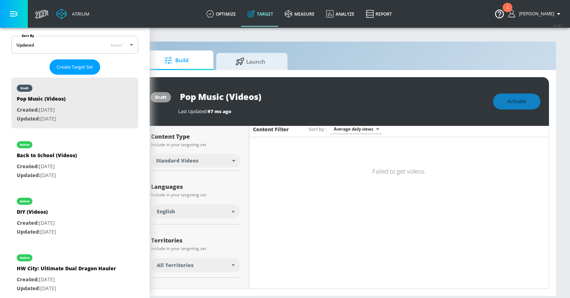
scroll to position [0, 0]
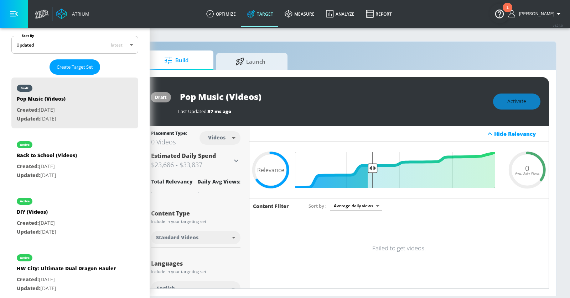
click at [509, 99] on div "Activate" at bounding box center [516, 102] width 47 height 16
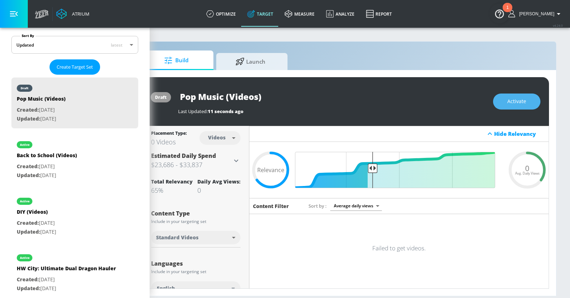
click at [507, 97] on span "Activate" at bounding box center [516, 101] width 19 height 9
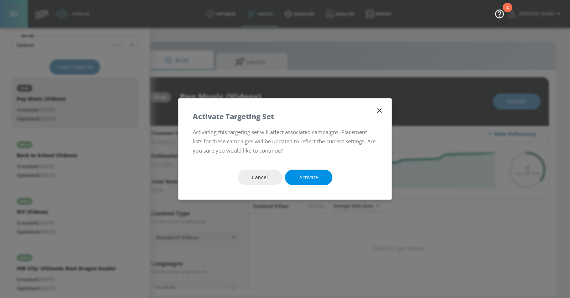
click at [309, 173] on span "Activate" at bounding box center [308, 177] width 19 height 9
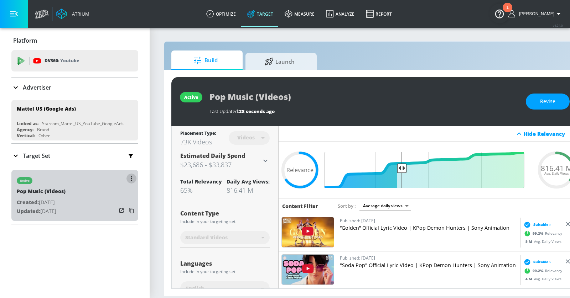
click at [130, 177] on button "button" at bounding box center [131, 179] width 10 height 10
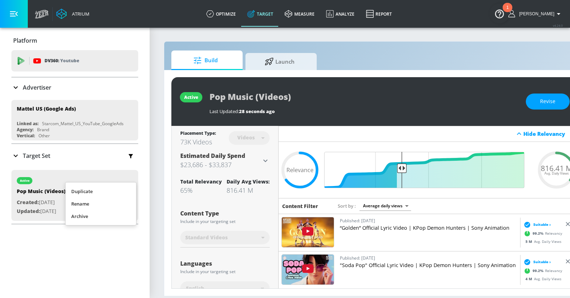
click at [239, 11] on div at bounding box center [285, 149] width 570 height 298
click at [237, 14] on link "optimize" at bounding box center [220, 14] width 41 height 26
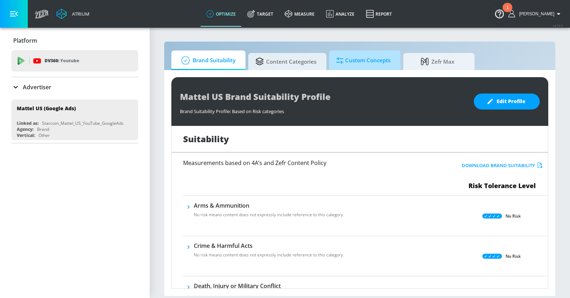
click at [338, 62] on icon at bounding box center [339, 60] width 7 height 6
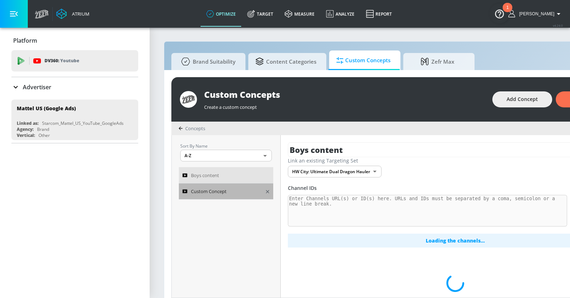
click at [226, 188] on span "Custom Concept" at bounding box center [209, 191] width 36 height 9
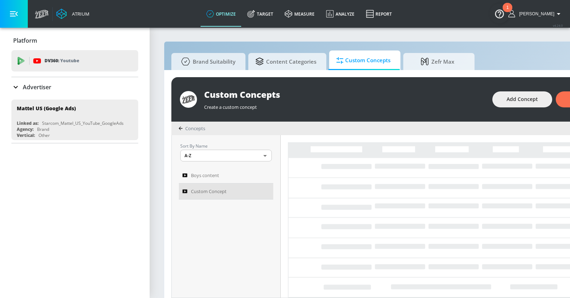
scroll to position [0, 81]
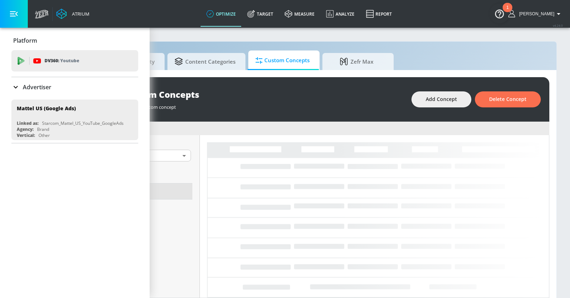
type textarea "Include channels focused on entertainment content that is popular amoung boys 8…"
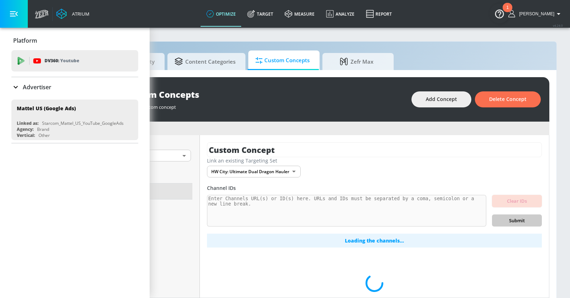
click at [19, 19] on button "button" at bounding box center [14, 14] width 28 height 28
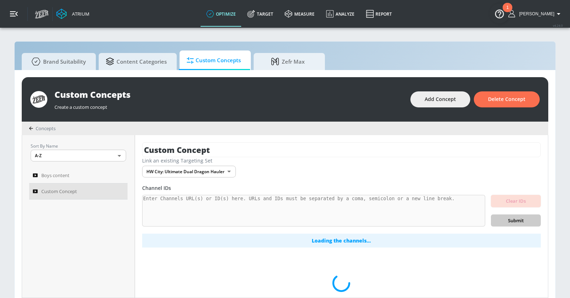
scroll to position [0, 0]
click at [119, 189] on icon "button" at bounding box center [122, 192] width 6 height 6
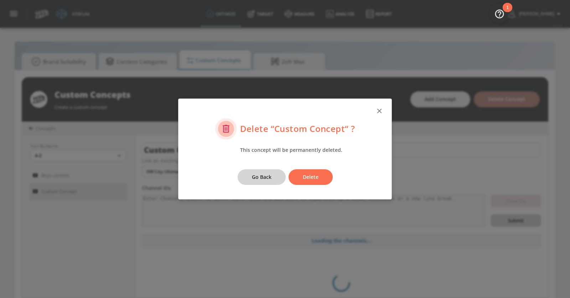
click at [267, 175] on span "Go Back" at bounding box center [262, 177] width 20 height 9
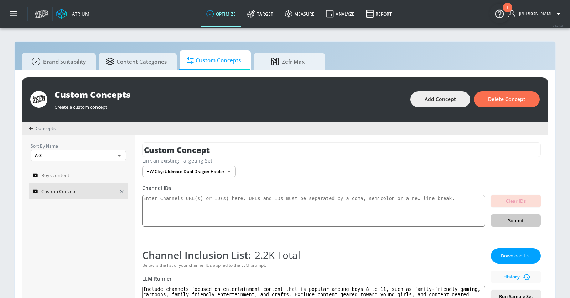
click at [103, 190] on div "Custom Concept" at bounding box center [74, 191] width 82 height 9
click at [436, 95] on span "Add Concept" at bounding box center [439, 99] width 31 height 9
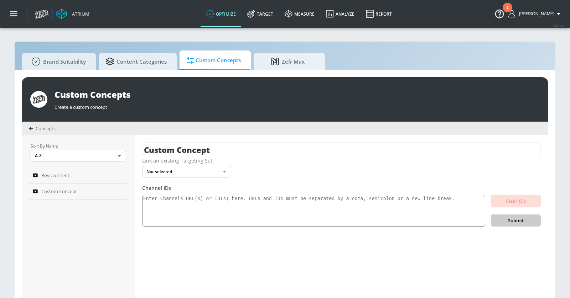
drag, startPoint x: 225, startPoint y: 145, endPoint x: 117, endPoint y: 145, distance: 107.9
click at [117, 145] on div "Sort By Name A-Z ASC ​ Boys content Custom Concept Custom Concept Link an exist…" at bounding box center [285, 216] width 526 height 163
type input "Girls Entertainment"
click at [177, 172] on body "Atrium optimize Target measure Analyze Report optimize Target measure Analyze R…" at bounding box center [285, 153] width 570 height 306
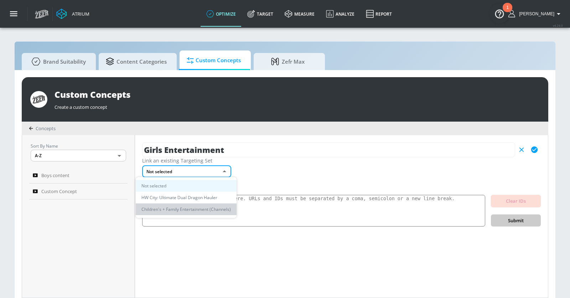
click at [189, 210] on li "Children's + Family Entertainment (Channels)" at bounding box center [186, 210] width 101 height 12
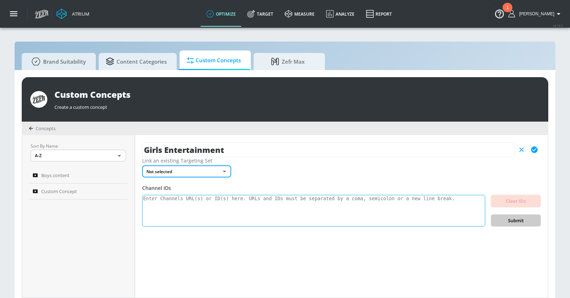
click at [194, 203] on textarea at bounding box center [313, 211] width 343 height 32
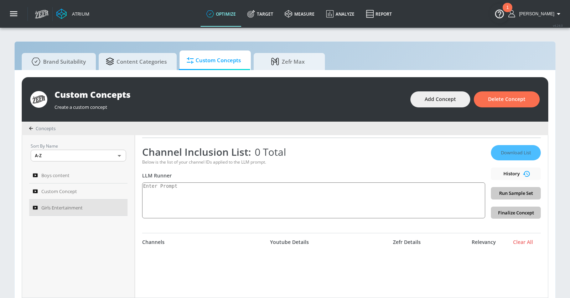
scroll to position [96, 0]
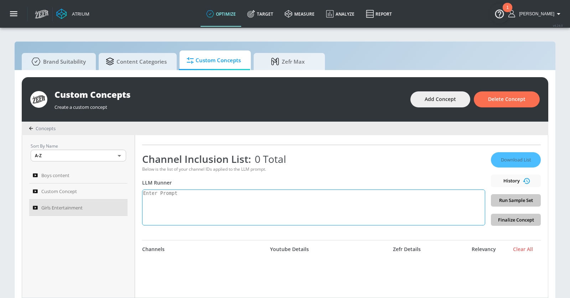
click at [214, 203] on textarea at bounding box center [313, 208] width 343 height 36
drag, startPoint x: 318, startPoint y: 193, endPoint x: 406, endPoint y: 193, distance: 88.0
click at [406, 193] on textarea "Include channels focused on content that appeals to girls 5-8, which could incl…" at bounding box center [313, 208] width 343 height 36
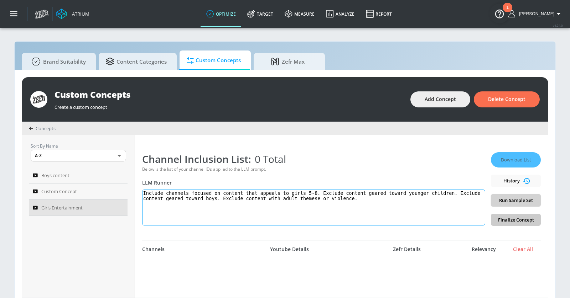
type textarea "Include channels focused on content that appeals to girls 5-8. Exclude content …"
click at [526, 204] on span "Run Sample Set" at bounding box center [515, 201] width 38 height 8
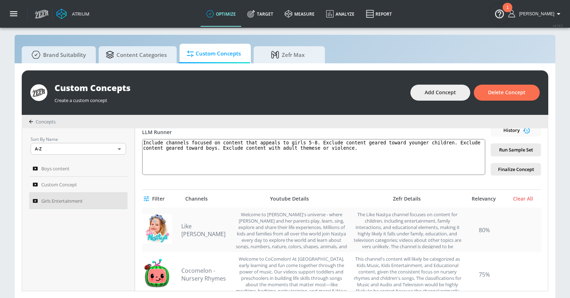
scroll to position [0, 0]
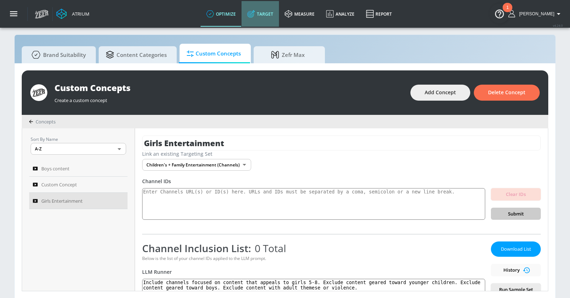
click at [277, 20] on link "Target" at bounding box center [259, 14] width 37 height 26
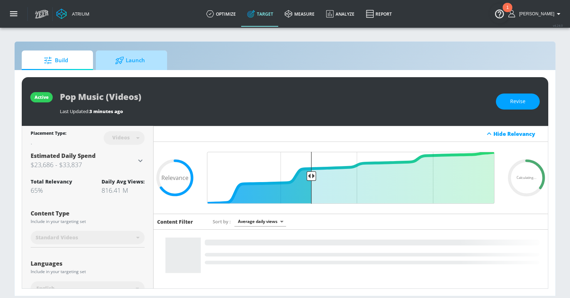
click at [134, 61] on span "Launch" at bounding box center [130, 60] width 54 height 17
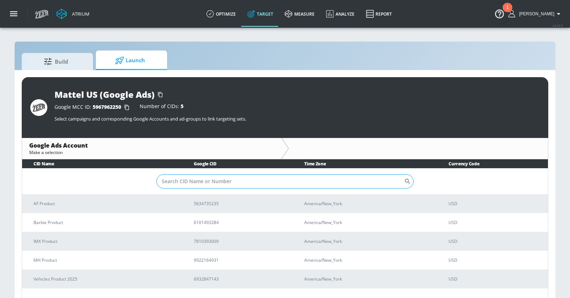
click at [183, 180] on input "Sort By" at bounding box center [279, 181] width 247 height 14
type input "barbie"
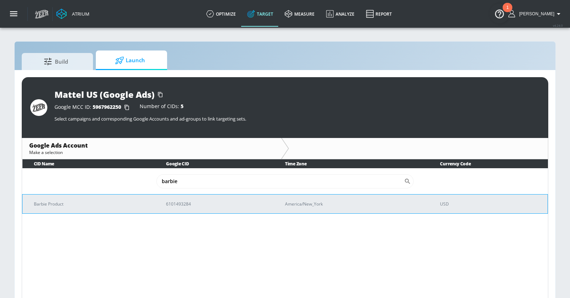
click at [207, 201] on p "6101493284" at bounding box center [217, 203] width 102 height 7
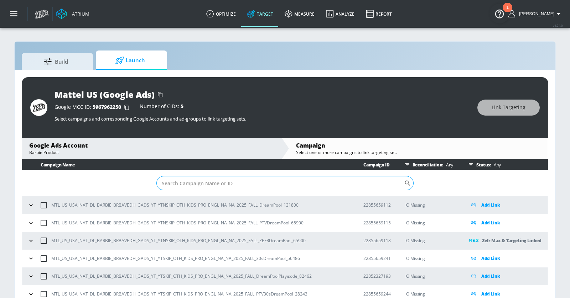
click at [229, 183] on input "Sort By" at bounding box center [279, 183] width 247 height 14
type input "zefr"
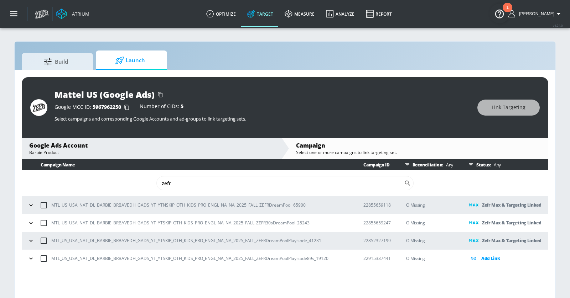
scroll to position [10, 0]
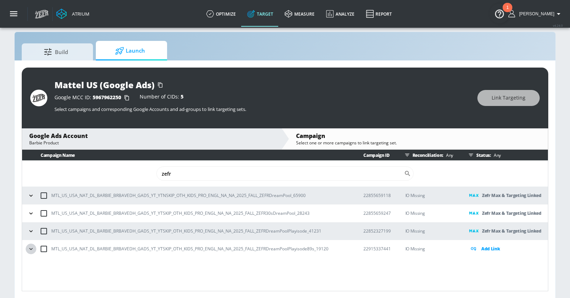
click at [34, 247] on button "button" at bounding box center [31, 249] width 11 height 11
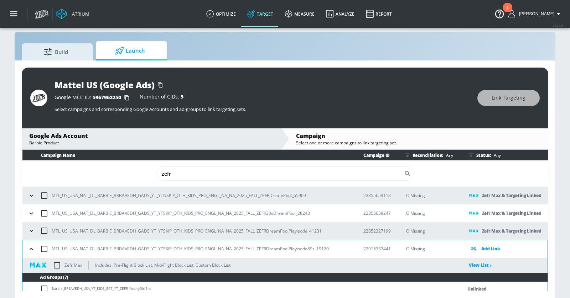
click at [28, 230] on icon "button" at bounding box center [31, 231] width 7 height 7
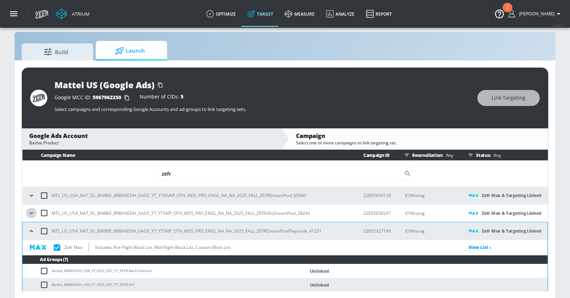
click at [30, 208] on button "button" at bounding box center [31, 213] width 11 height 11
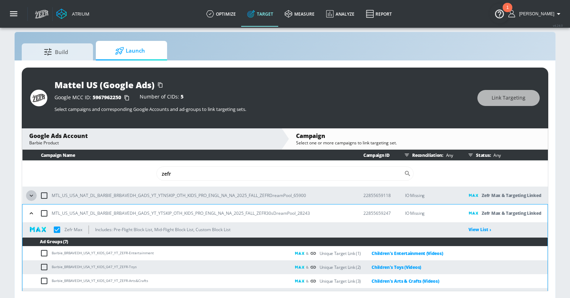
click at [30, 196] on icon "button" at bounding box center [31, 195] width 7 height 7
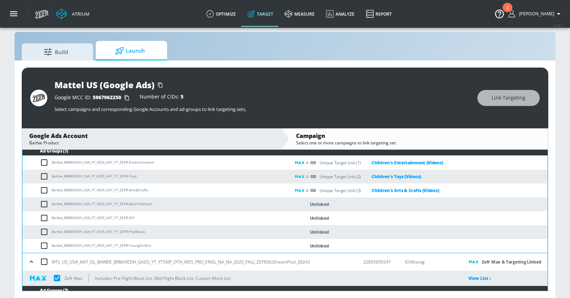
scroll to position [77, 0]
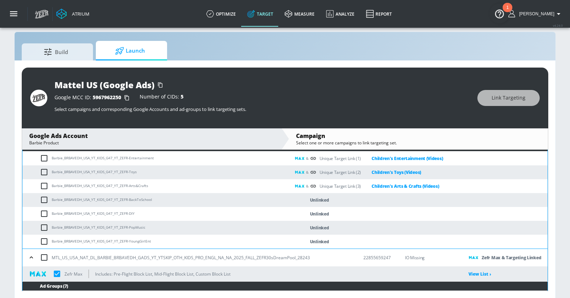
click at [41, 198] on input "checkbox" at bounding box center [46, 200] width 12 height 9
checkbox input "true"
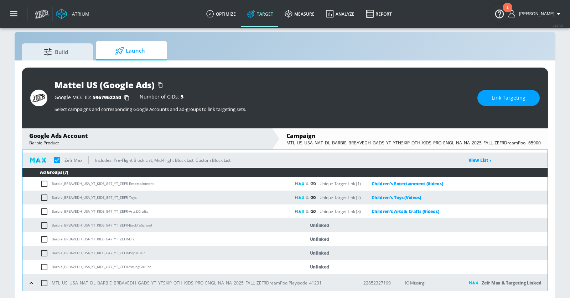
scroll to position [202, 0]
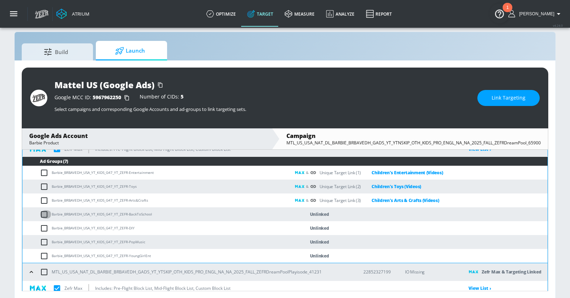
click at [45, 212] on input "checkbox" at bounding box center [46, 214] width 12 height 9
checkbox input "true"
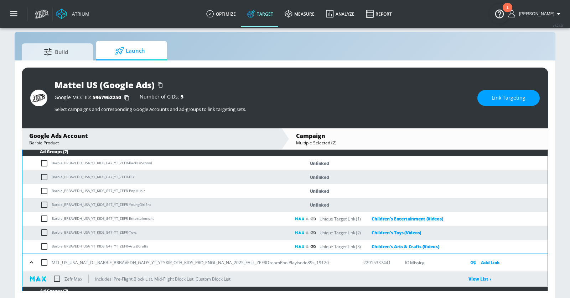
scroll to position [350, 0]
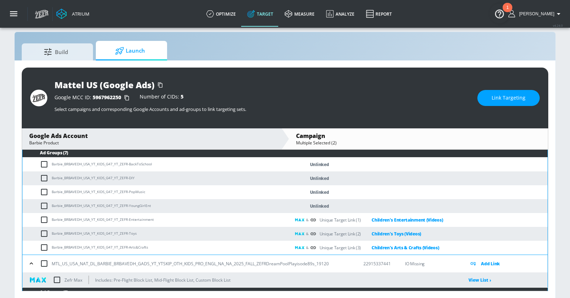
click at [43, 162] on input "checkbox" at bounding box center [46, 164] width 12 height 9
checkbox input "true"
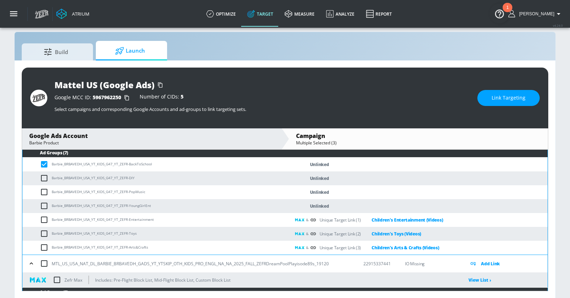
scroll to position [452, 0]
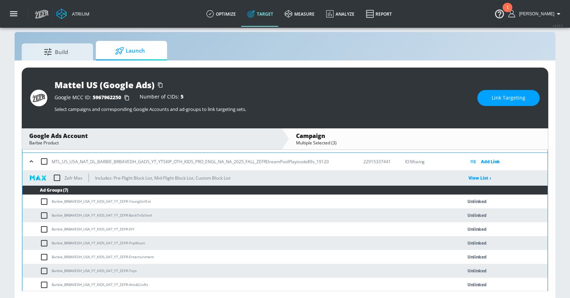
click at [45, 215] on input "checkbox" at bounding box center [46, 216] width 12 height 9
checkbox input "true"
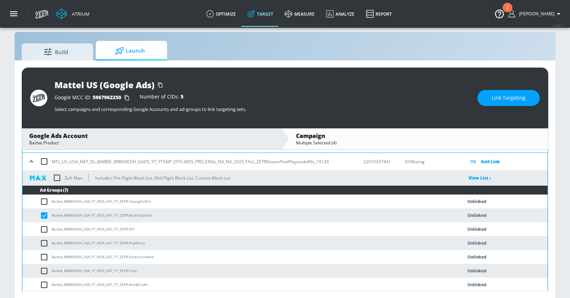
click at [494, 94] on span "Link Targeting" at bounding box center [508, 98] width 34 height 9
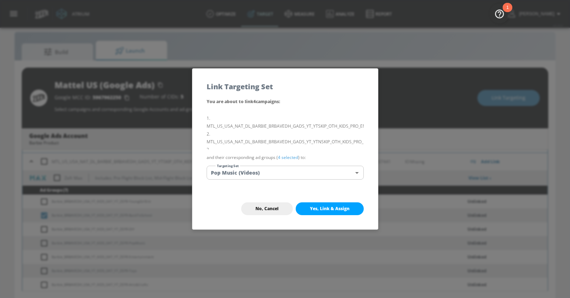
click at [301, 164] on div "You are about to link 4 campaign s : MTL_US_USA_NAT_DL_BARBIE_BRBAVEDH_GADS_YT_…" at bounding box center [285, 143] width 186 height 91
click at [297, 172] on body "Atrium optimize Target measure Analyze Report optimize Target measure Analyze R…" at bounding box center [285, 144] width 570 height 309
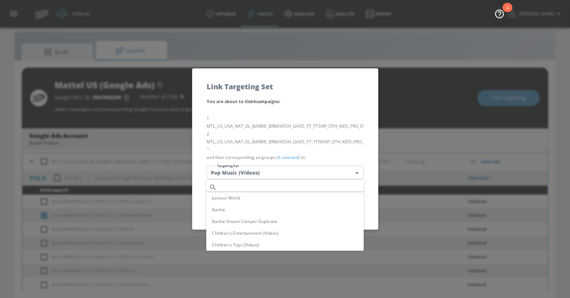
scroll to position [73, 0]
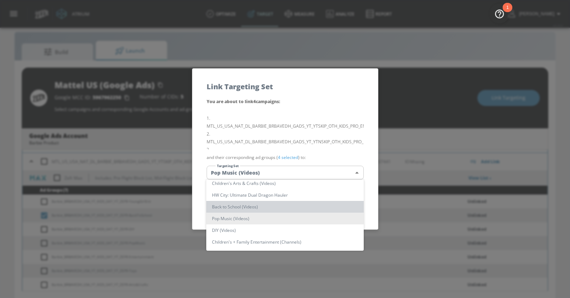
click at [274, 205] on li "Back to School (Videos)" at bounding box center [284, 207] width 157 height 12
type input "e14d18cd-2e33-4c4d-a293-9eed53f05d3e"
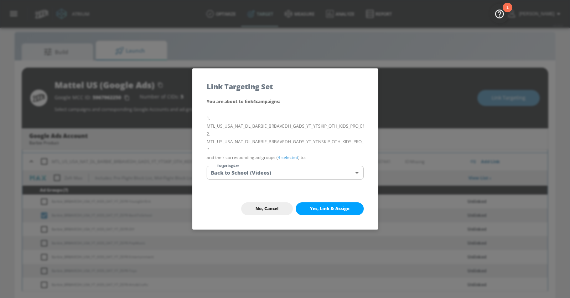
click at [325, 205] on button "Yes, Link & Assign" at bounding box center [330, 209] width 68 height 13
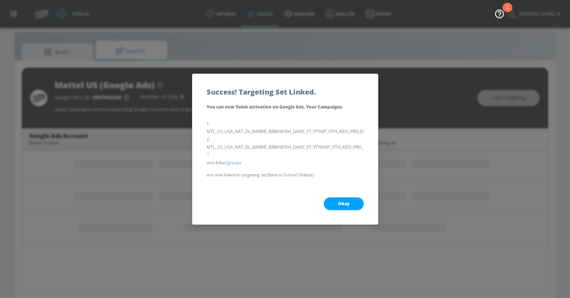
scroll to position [150, 0]
click at [341, 204] on span "Okay" at bounding box center [343, 204] width 11 height 6
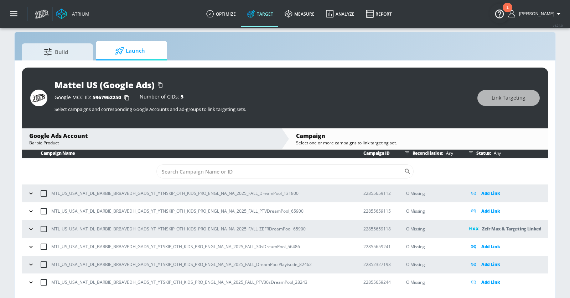
scroll to position [0, 0]
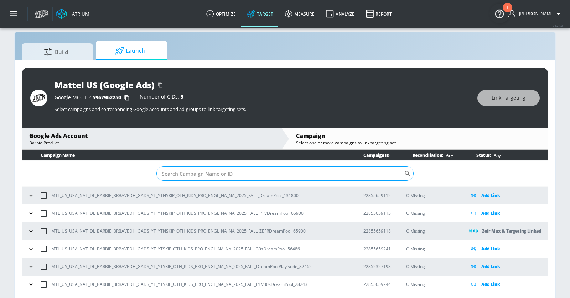
click at [212, 176] on input "Sort By" at bounding box center [279, 174] width 247 height 14
type input "zefr"
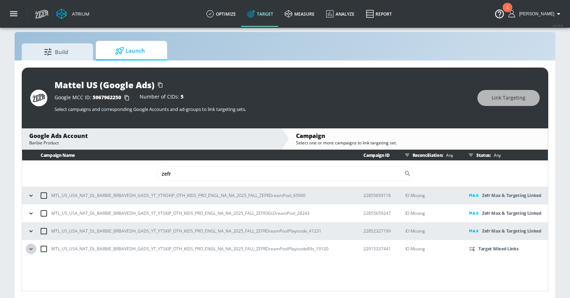
click at [32, 247] on icon "button" at bounding box center [30, 249] width 7 height 7
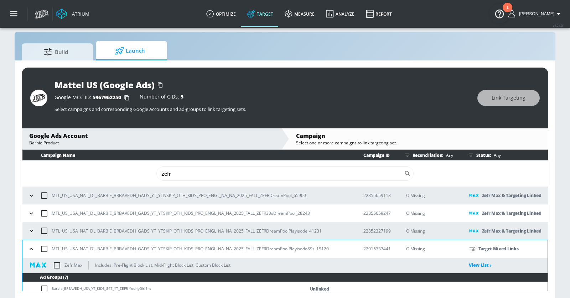
click at [34, 229] on icon "button" at bounding box center [31, 231] width 7 height 7
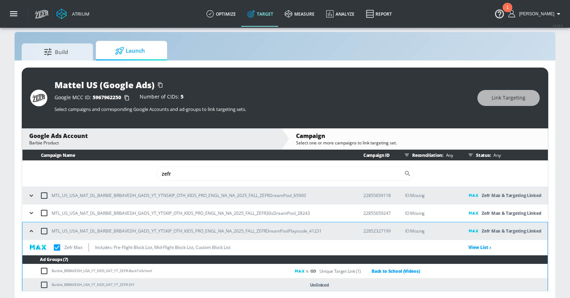
click at [32, 216] on icon "button" at bounding box center [31, 213] width 7 height 7
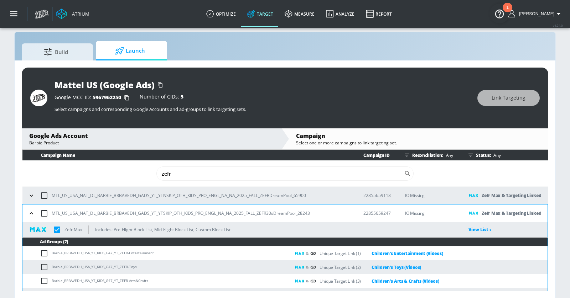
click at [31, 190] on button "button" at bounding box center [31, 195] width 11 height 11
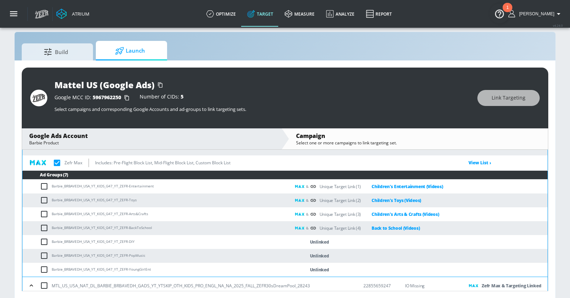
scroll to position [72, 0]
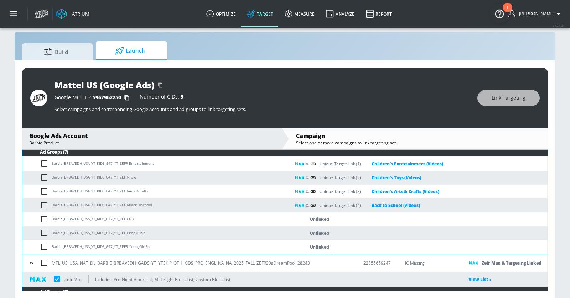
click at [44, 233] on input "checkbox" at bounding box center [46, 233] width 12 height 9
checkbox input "true"
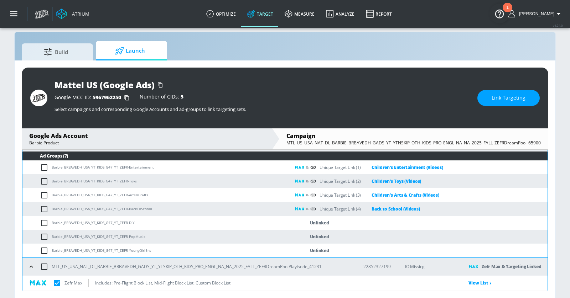
scroll to position [208, 0]
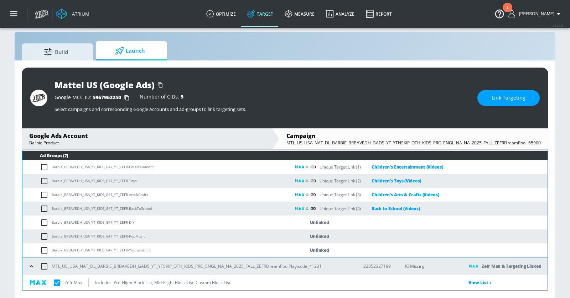
click at [45, 233] on input "checkbox" at bounding box center [46, 237] width 12 height 9
checkbox input "true"
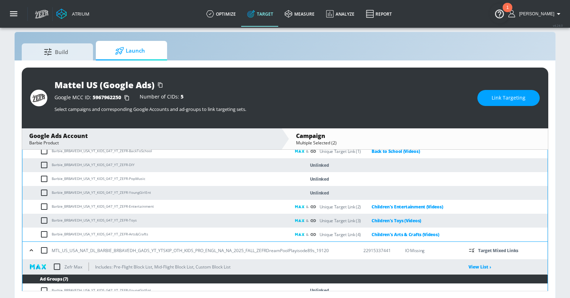
scroll to position [377, 0]
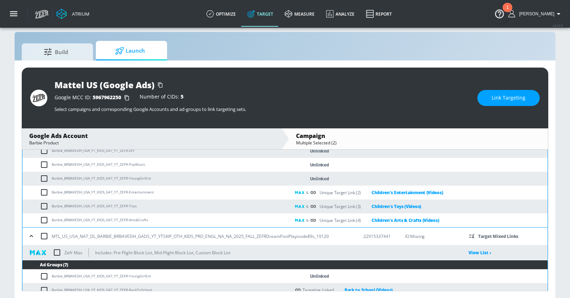
click at [45, 165] on input "checkbox" at bounding box center [46, 165] width 12 height 9
checkbox input "true"
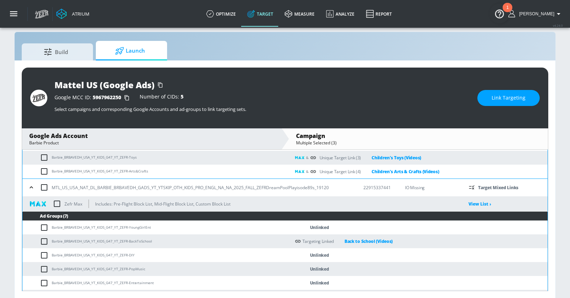
scroll to position [452, 0]
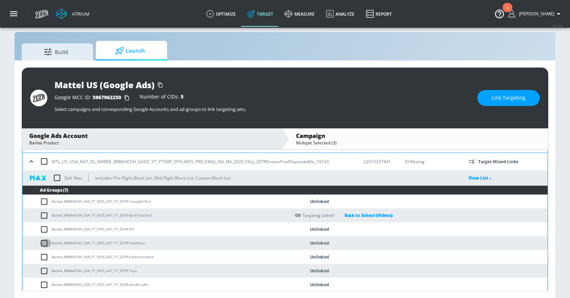
click at [41, 240] on input "checkbox" at bounding box center [46, 243] width 12 height 9
checkbox input "true"
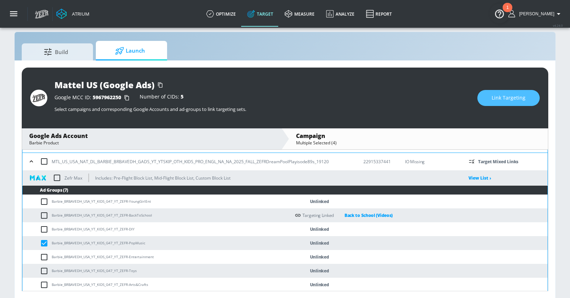
click at [496, 97] on span "Link Targeting" at bounding box center [508, 98] width 34 height 9
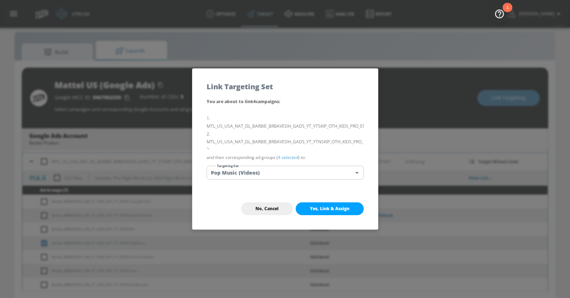
click at [335, 205] on button "Yes, Link & Assign" at bounding box center [330, 209] width 68 height 13
checkbox input "false"
checkbox input "true"
checkbox input "false"
checkbox input "true"
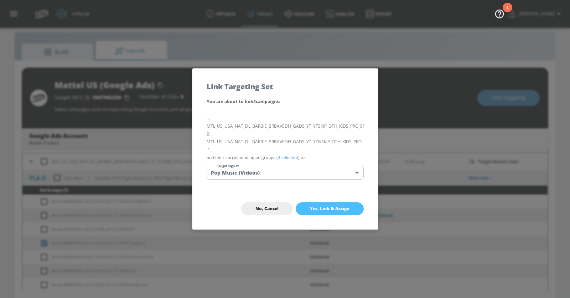
checkbox input "false"
checkbox input "true"
checkbox input "false"
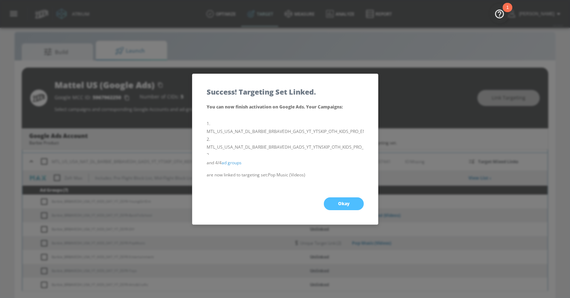
click at [335, 205] on button "Okay" at bounding box center [344, 204] width 40 height 13
checkbox input "true"
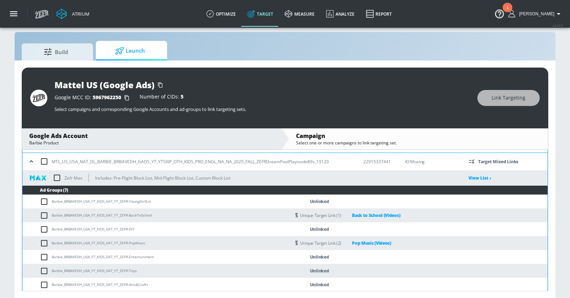
click at [43, 283] on input "checkbox" at bounding box center [46, 285] width 12 height 9
checkbox input "true"
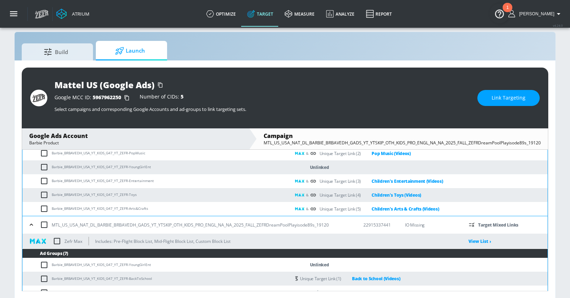
scroll to position [387, 0]
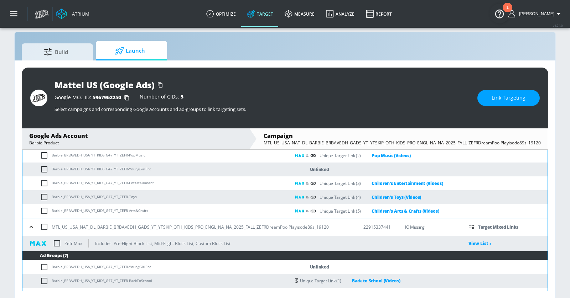
click at [43, 209] on input "checkbox" at bounding box center [46, 211] width 12 height 9
checkbox input "true"
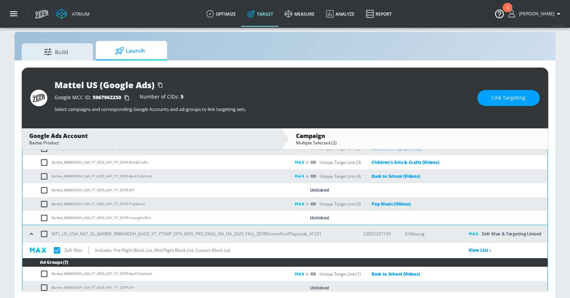
scroll to position [239, 0]
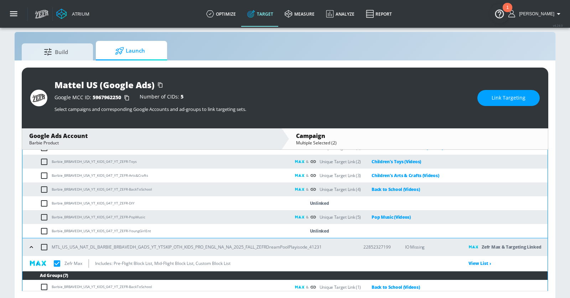
click at [45, 176] on input "checkbox" at bounding box center [46, 176] width 12 height 9
checkbox input "true"
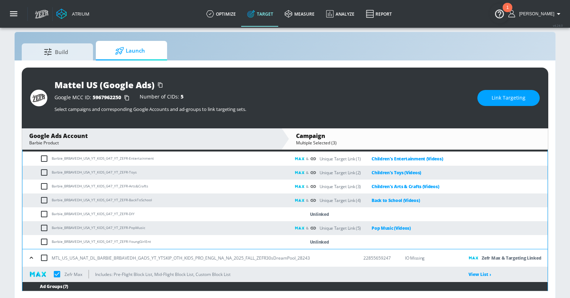
scroll to position [75, 0]
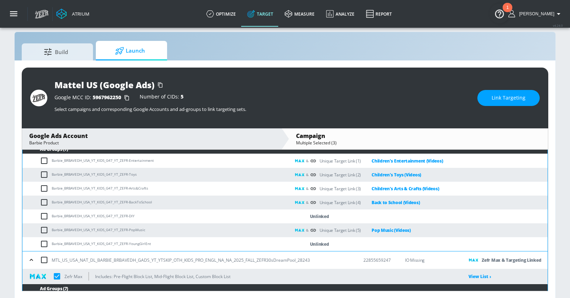
click at [41, 187] on input "checkbox" at bounding box center [46, 188] width 12 height 9
checkbox input "true"
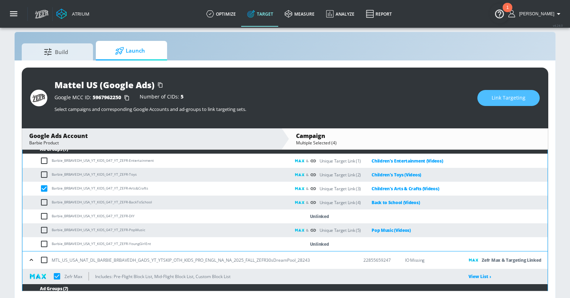
click at [496, 98] on span "Link Targeting" at bounding box center [508, 98] width 34 height 9
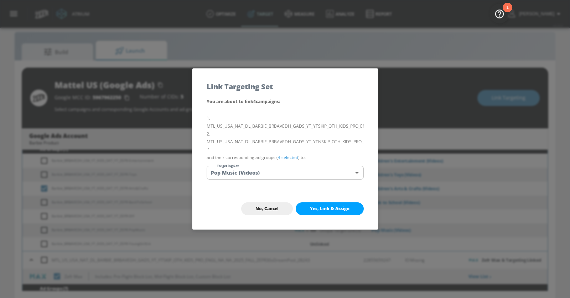
click at [308, 172] on body "Atrium optimize Target measure Analyze Report optimize Target measure Analyze R…" at bounding box center [285, 144] width 570 height 309
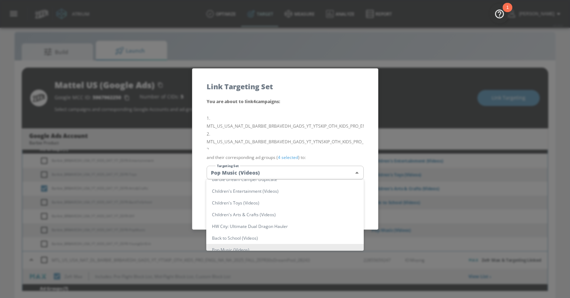
scroll to position [49, 0]
click at [284, 209] on li "Children's Arts & Crafts (Videos)" at bounding box center [284, 208] width 157 height 12
type input "0330ddac-07a8-455c-a45f-518201ed59b7"
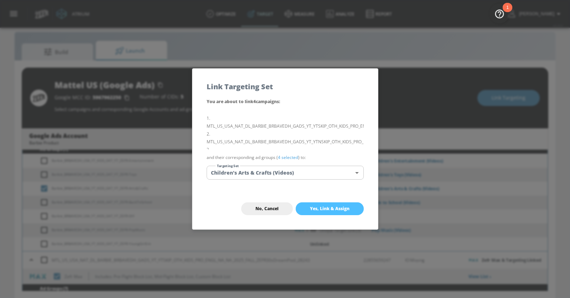
click at [328, 212] on span "Yes, Link & Assign" at bounding box center [330, 209] width 40 height 6
checkbox input "false"
checkbox input "true"
checkbox input "false"
checkbox input "true"
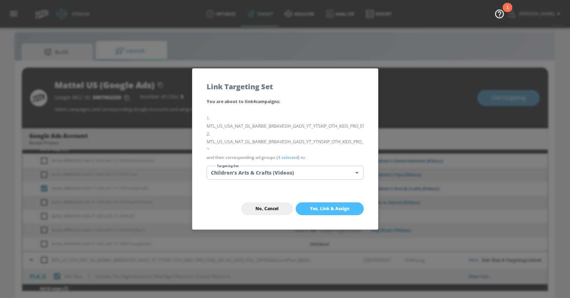
checkbox input "false"
checkbox input "true"
checkbox input "false"
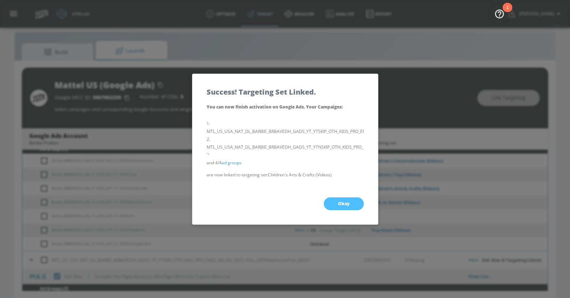
click at [336, 203] on button "Okay" at bounding box center [344, 204] width 40 height 13
checkbox input "true"
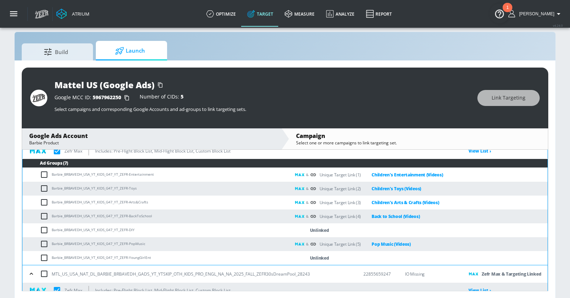
scroll to position [59, 0]
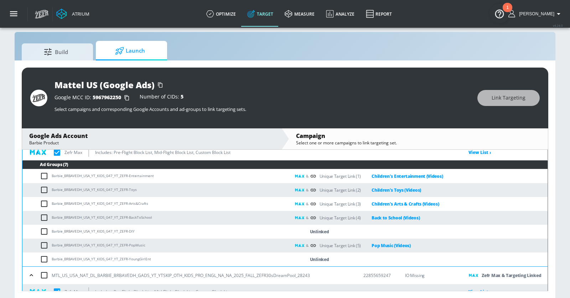
click at [44, 231] on input "checkbox" at bounding box center [46, 232] width 12 height 9
checkbox input "true"
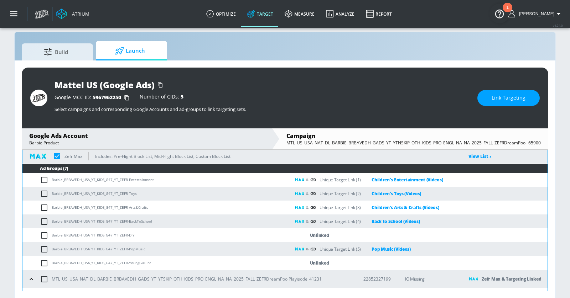
scroll to position [207, 0]
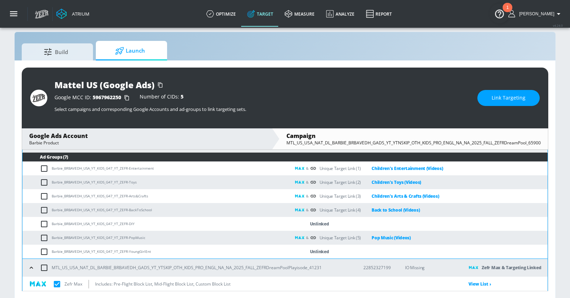
click at [43, 221] on input "checkbox" at bounding box center [46, 224] width 12 height 9
checkbox input "true"
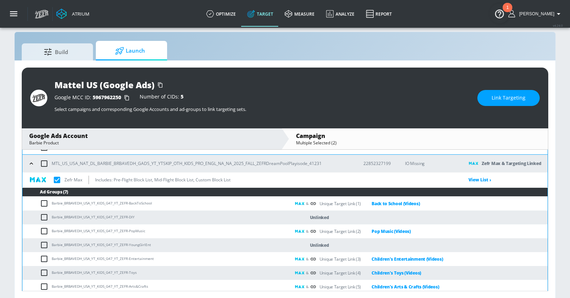
scroll to position [324, 0]
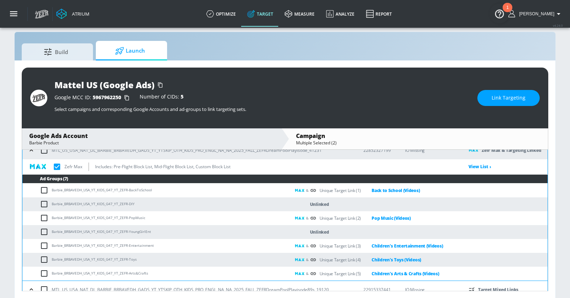
click at [44, 204] on input "checkbox" at bounding box center [46, 204] width 12 height 9
checkbox input "true"
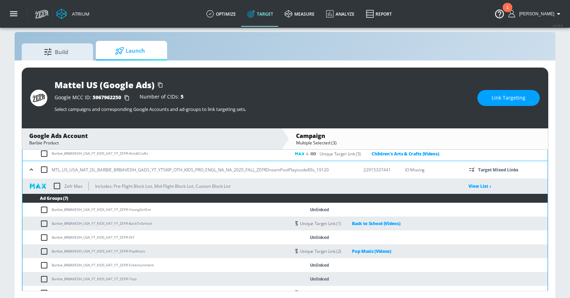
scroll to position [451, 0]
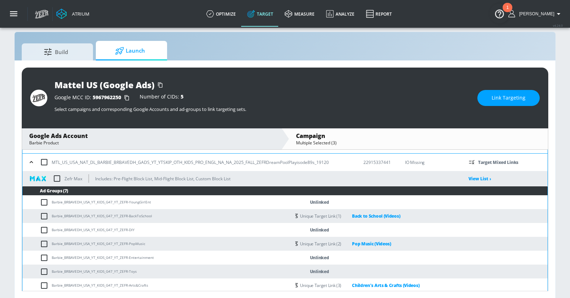
click at [43, 230] on input "checkbox" at bounding box center [46, 230] width 12 height 9
checkbox input "true"
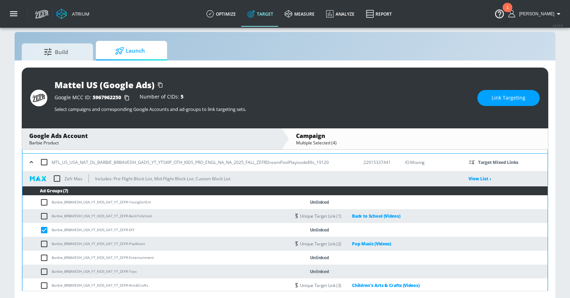
scroll to position [452, 0]
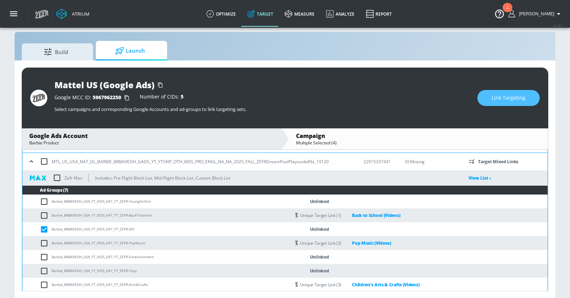
click at [487, 102] on button "Link Targeting" at bounding box center [508, 98] width 62 height 16
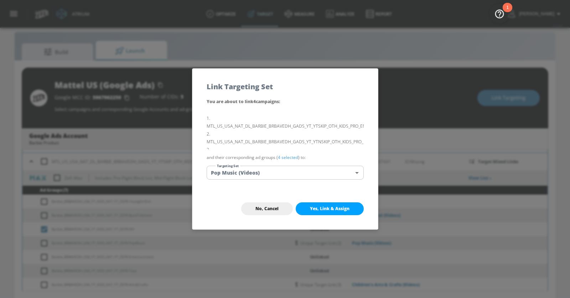
click at [276, 173] on body "Atrium optimize Target measure Analyze Report optimize Target measure Analyze R…" at bounding box center [285, 144] width 570 height 309
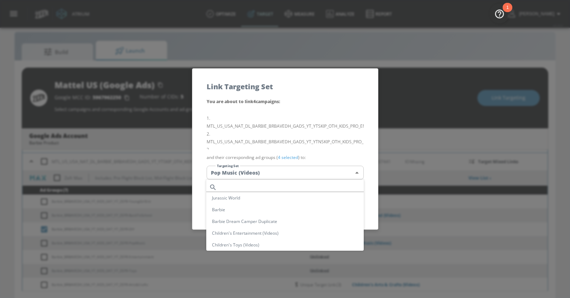
scroll to position [73, 0]
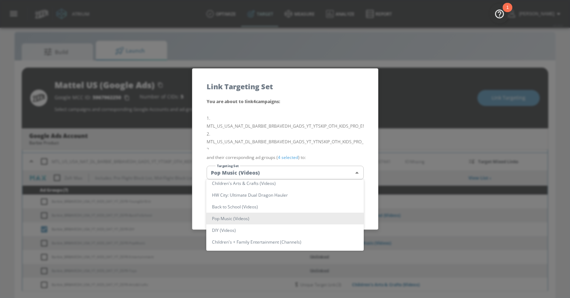
click at [247, 228] on li "DIY (Videos)" at bounding box center [284, 231] width 157 height 12
type input "37bd8eb3-0a61-4765-ab08-ed064d423085"
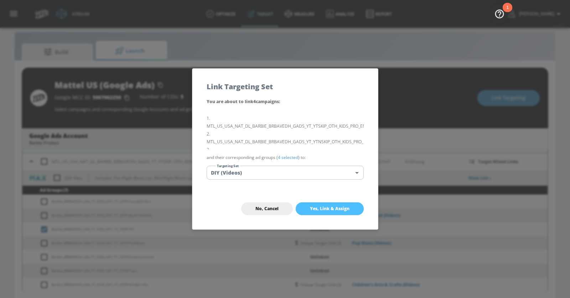
click at [327, 206] on span "Yes, Link & Assign" at bounding box center [330, 209] width 40 height 6
checkbox input "false"
checkbox input "true"
checkbox input "false"
checkbox input "true"
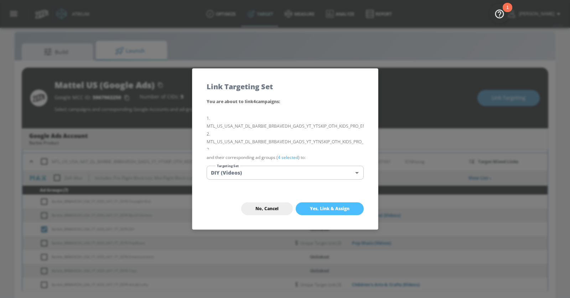
checkbox input "false"
checkbox input "true"
checkbox input "false"
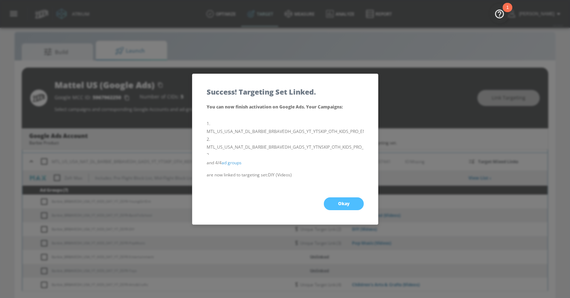
click at [335, 204] on button "Okay" at bounding box center [344, 204] width 40 height 13
checkbox input "true"
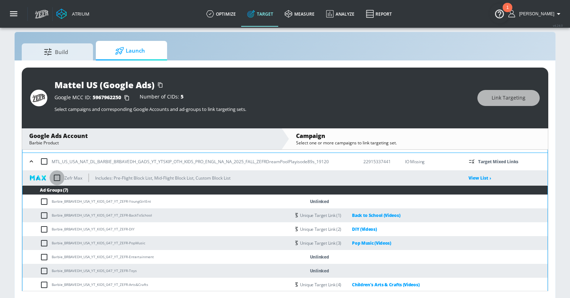
click at [60, 178] on input "checkbox" at bounding box center [56, 178] width 15 height 15
checkbox input "true"
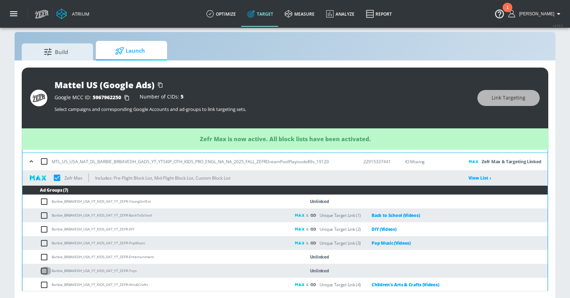
click at [43, 271] on input "checkbox" at bounding box center [46, 271] width 12 height 9
checkbox input "true"
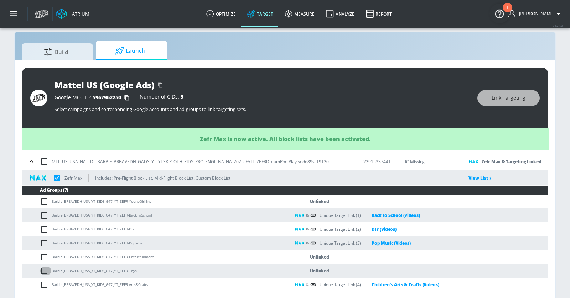
checkbox input "true"
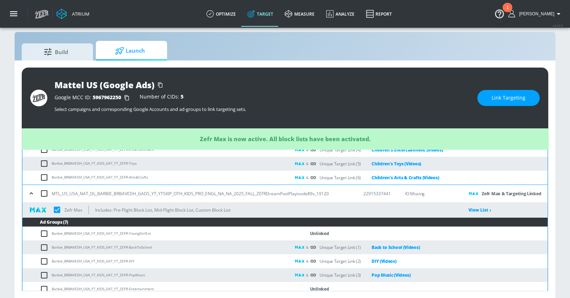
scroll to position [412, 0]
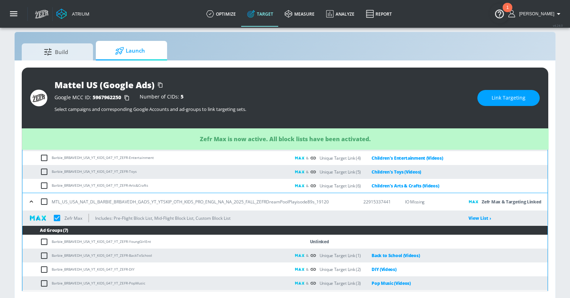
checkbox input "true"
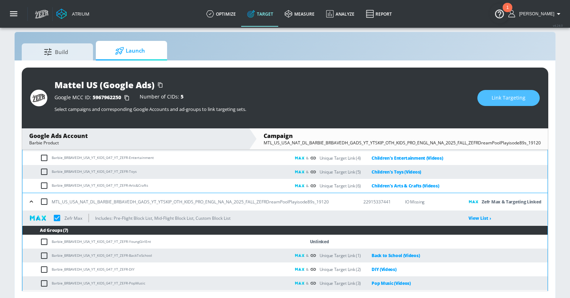
click at [498, 99] on span "Link Targeting" at bounding box center [508, 98] width 34 height 9
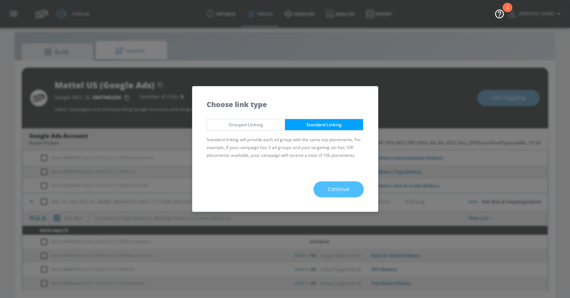
click at [335, 185] on span "Continue" at bounding box center [339, 189] width 22 height 9
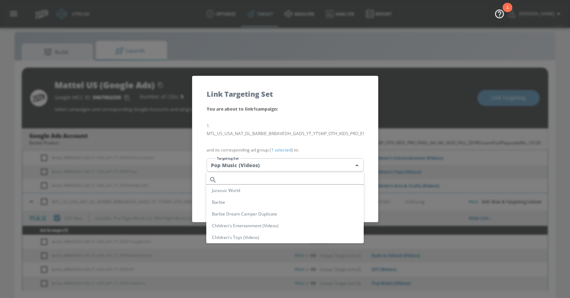
click at [292, 165] on body "Atrium optimize Target measure Analyze Report optimize Target measure Analyze R…" at bounding box center [285, 144] width 570 height 309
click at [260, 210] on li "Children's Toys (Videos)" at bounding box center [284, 210] width 157 height 12
type input "8923c259-7270-4efe-88f2-28f5aba69eb7"
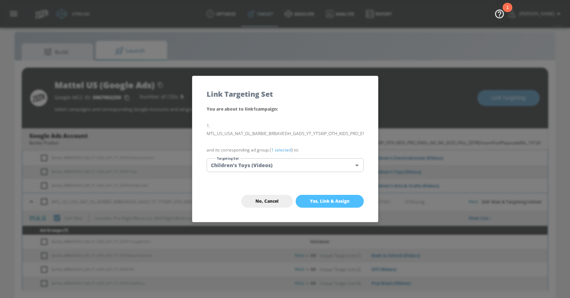
click at [328, 200] on span "Yes, Link & Assign" at bounding box center [330, 202] width 40 height 6
checkbox input "true"
checkbox input "false"
checkbox input "true"
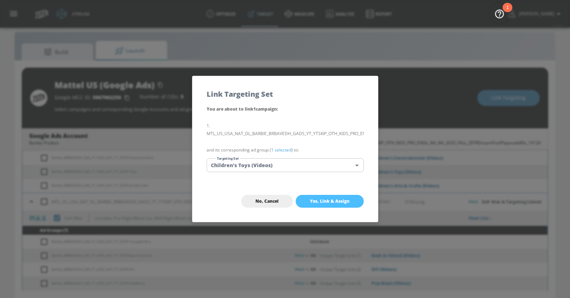
checkbox input "true"
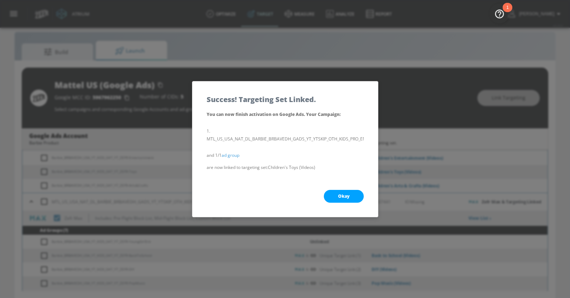
click at [340, 200] on button "Okay" at bounding box center [344, 196] width 40 height 13
checkbox input "true"
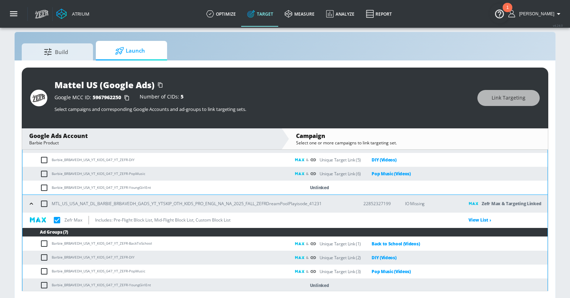
scroll to position [452, 0]
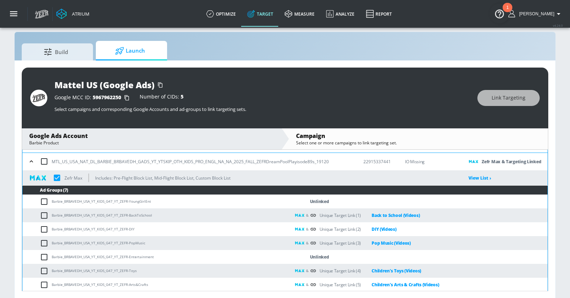
click at [43, 256] on input "checkbox" at bounding box center [46, 257] width 12 height 9
checkbox input "true"
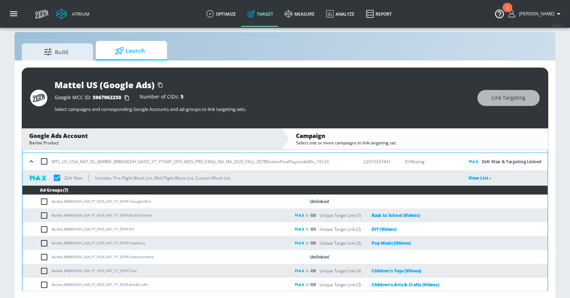
checkbox input "true"
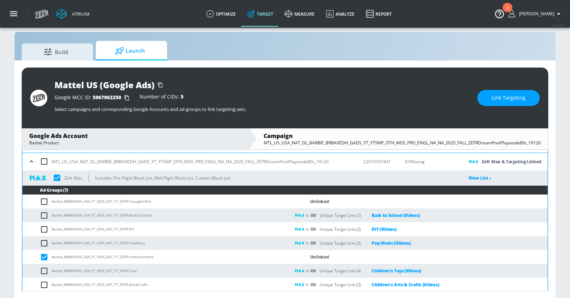
click at [498, 98] on span "Link Targeting" at bounding box center [508, 98] width 34 height 9
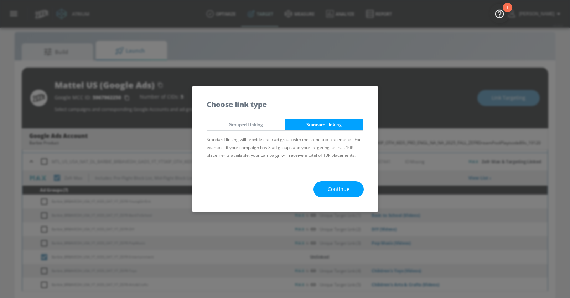
click at [337, 185] on span "Continue" at bounding box center [339, 189] width 22 height 9
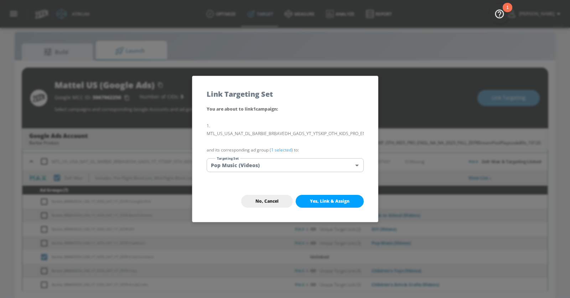
click at [314, 167] on body "Atrium optimize Target measure Analyze Report optimize Target measure Analyze R…" at bounding box center [285, 144] width 570 height 309
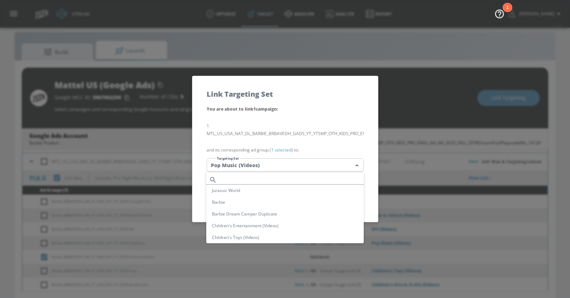
scroll to position [73, 0]
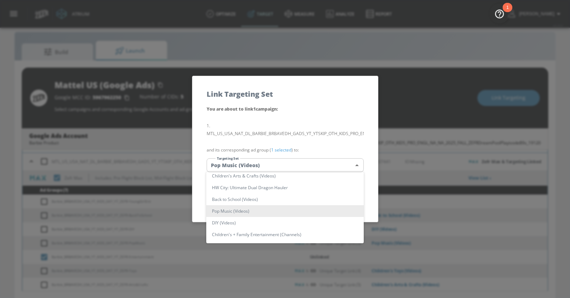
click at [290, 233] on li "Children's + Family Entertainment (Channels)" at bounding box center [284, 235] width 157 height 12
type input "df42bc77-5ace-4c14-a079-7ae9f4e1d3c2"
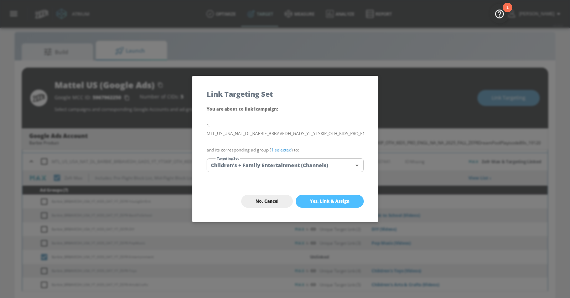
click at [327, 202] on span "Yes, Link & Assign" at bounding box center [330, 202] width 40 height 6
checkbox input "true"
checkbox input "false"
checkbox input "true"
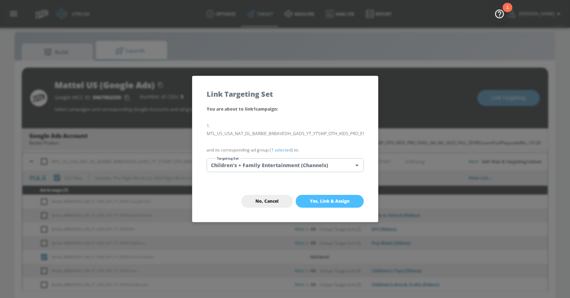
checkbox input "true"
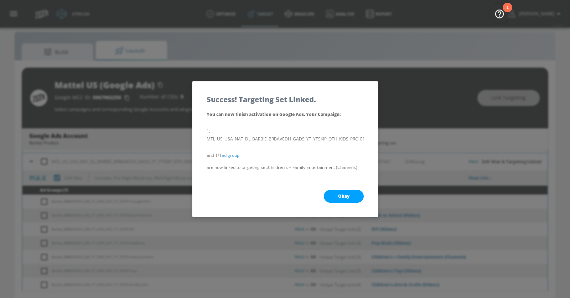
click at [334, 197] on button "Okay" at bounding box center [344, 196] width 40 height 13
checkbox input "true"
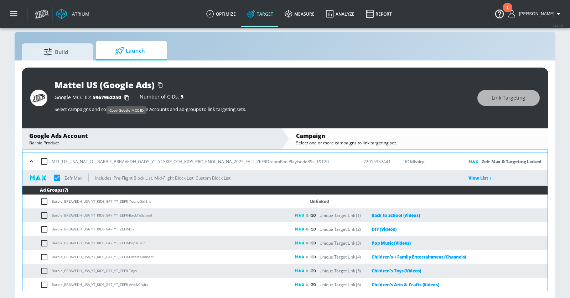
click at [128, 95] on icon "button" at bounding box center [126, 97] width 11 height 11
